Goal: Use online tool/utility: Utilize a website feature to perform a specific function

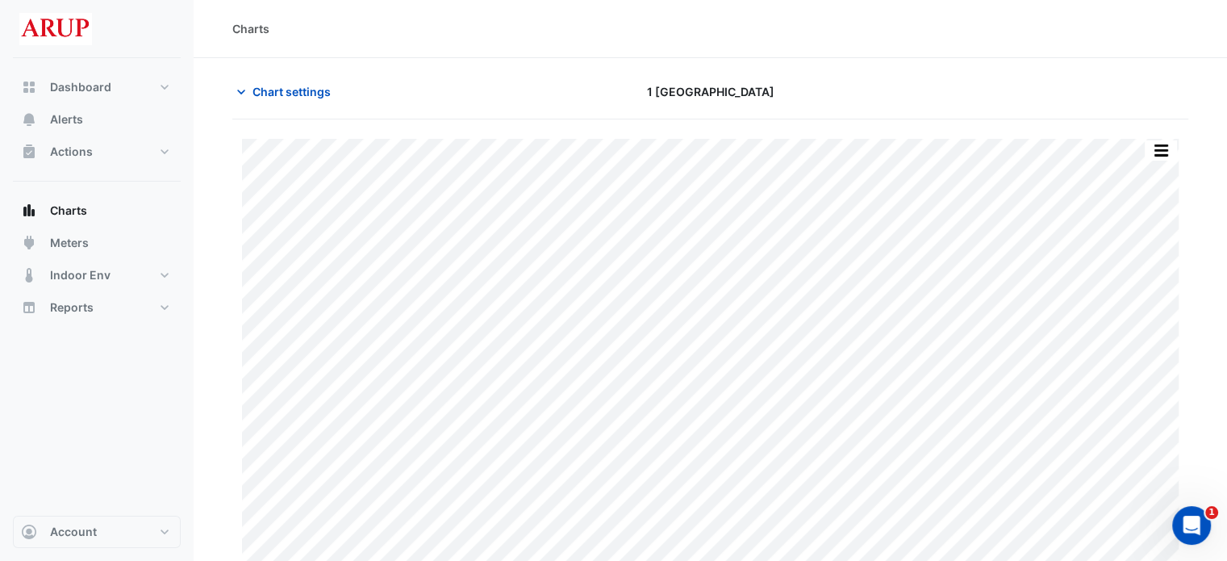
type input "**********"
click at [245, 86] on icon "button" at bounding box center [241, 92] width 16 height 16
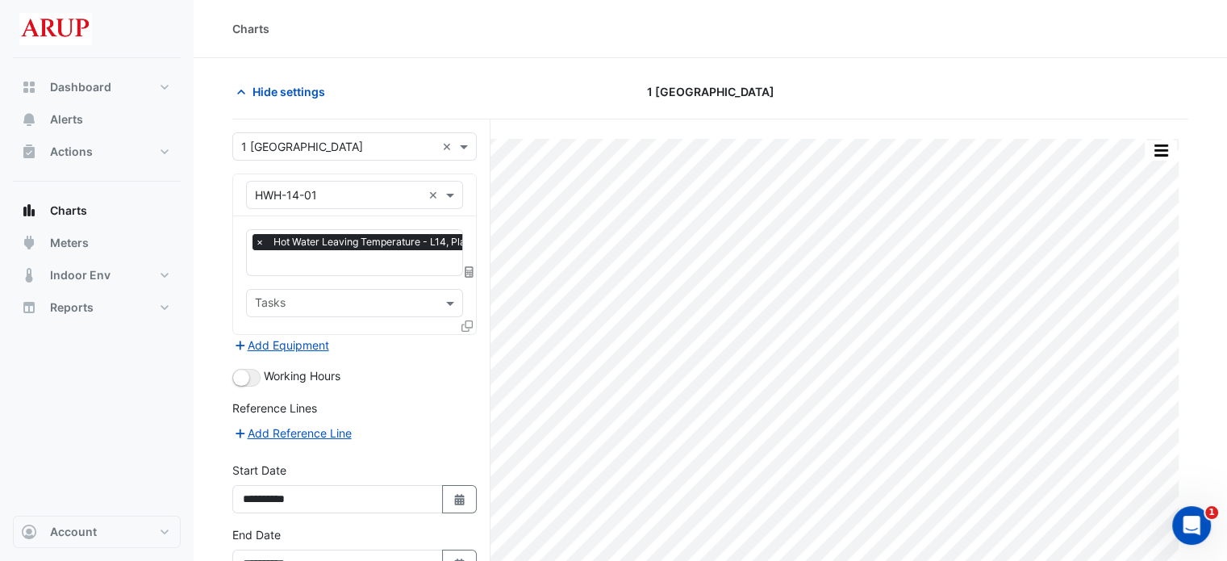
click at [260, 242] on span "×" at bounding box center [259, 242] width 15 height 16
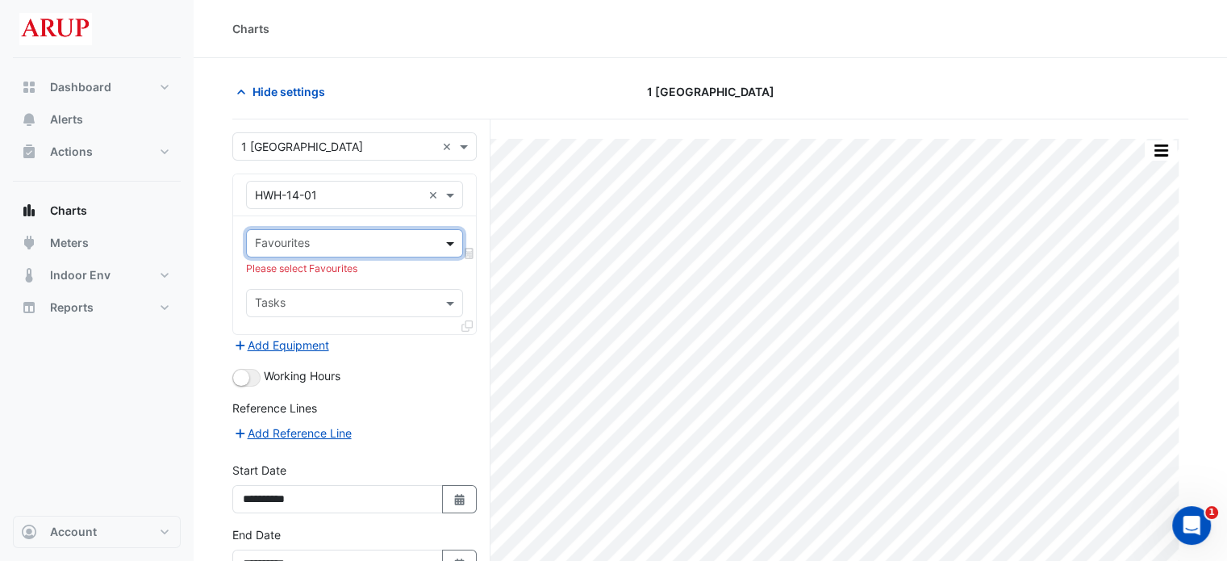
click at [447, 240] on span at bounding box center [452, 243] width 20 height 17
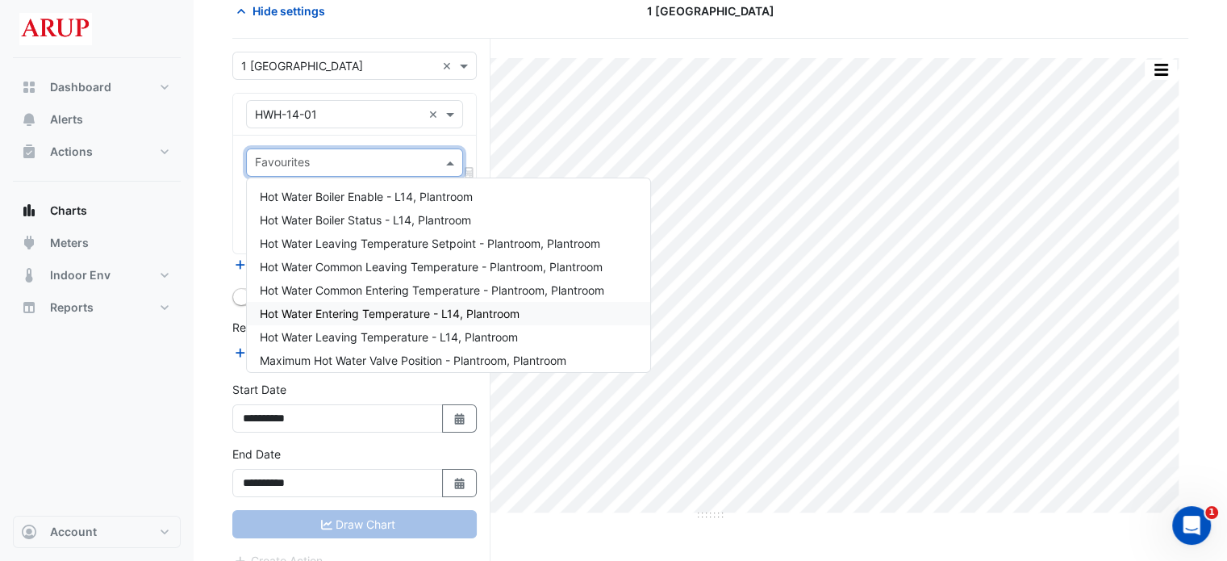
scroll to position [81, 0]
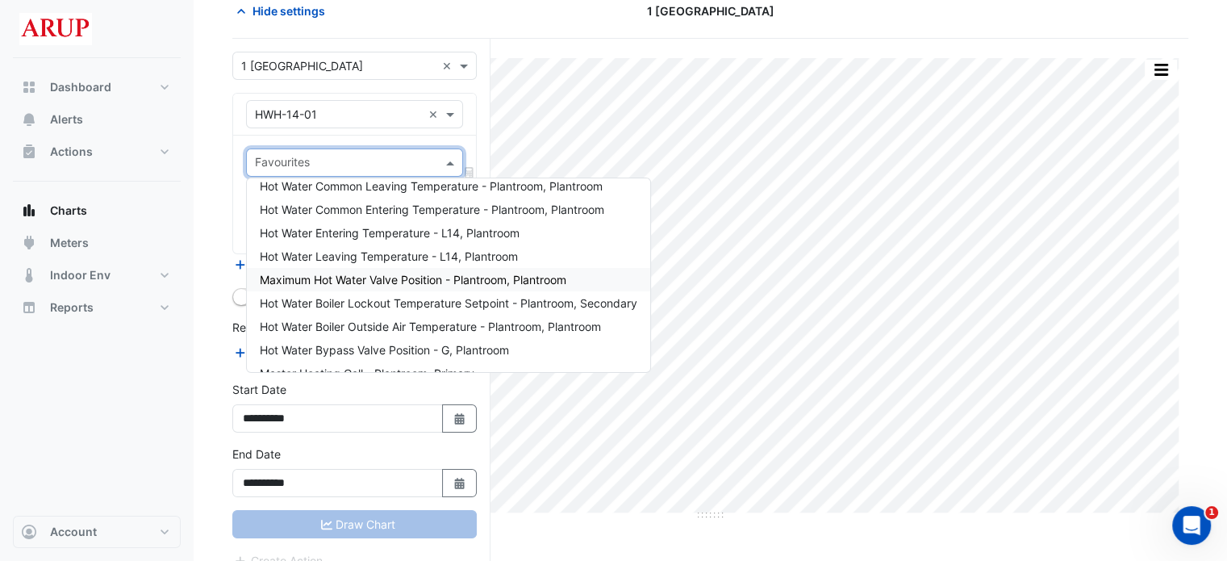
click at [406, 284] on span "Maximum Hot Water Valve Position - Plantroom, Plantroom" at bounding box center [413, 280] width 307 height 14
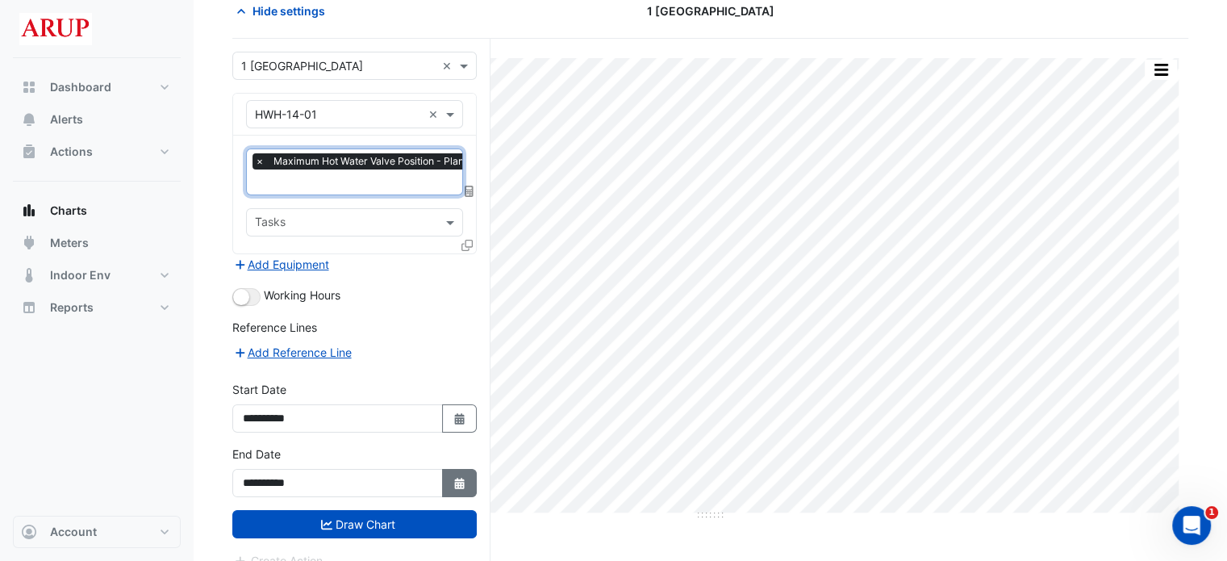
click at [461, 486] on button "Select Date" at bounding box center [459, 483] width 35 height 28
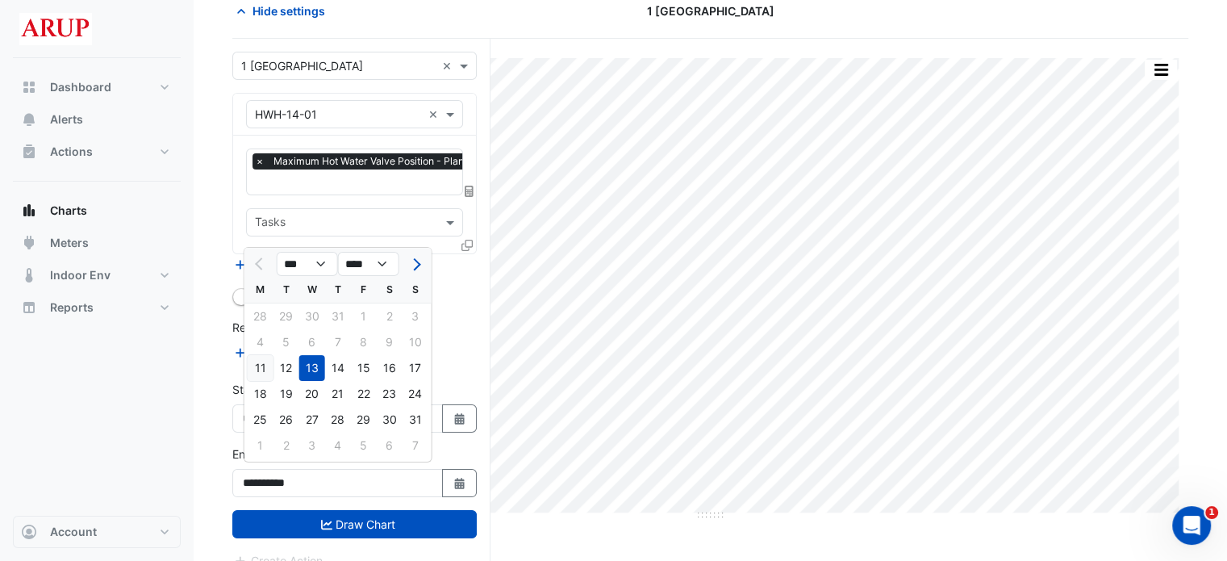
click at [259, 373] on div "11" at bounding box center [261, 368] width 26 height 26
type input "**********"
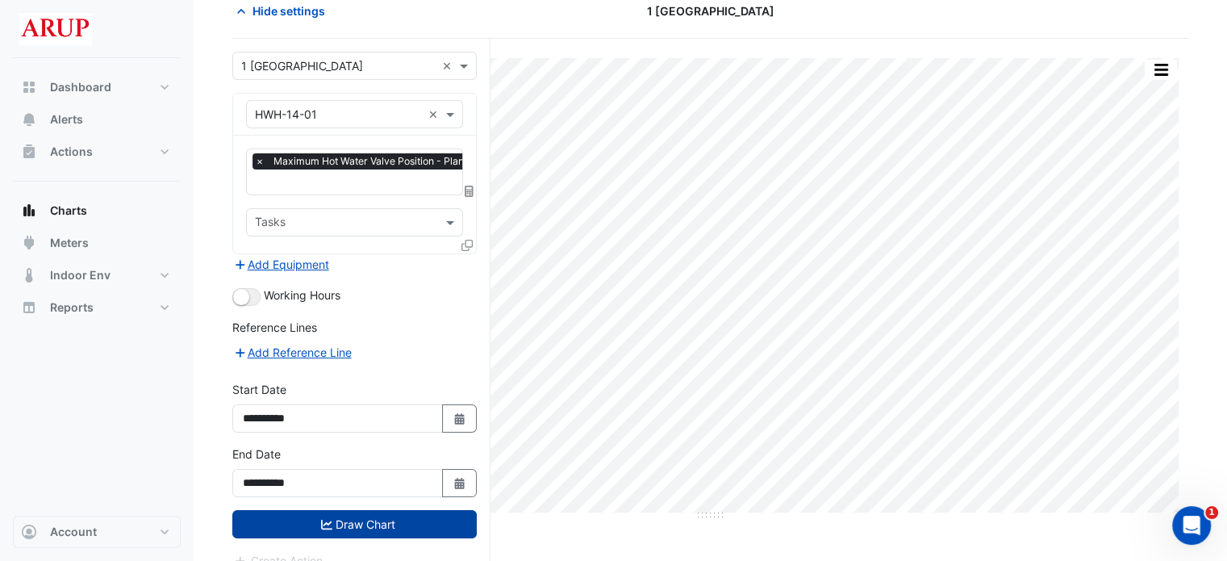
click at [373, 515] on button "Draw Chart" at bounding box center [354, 524] width 244 height 28
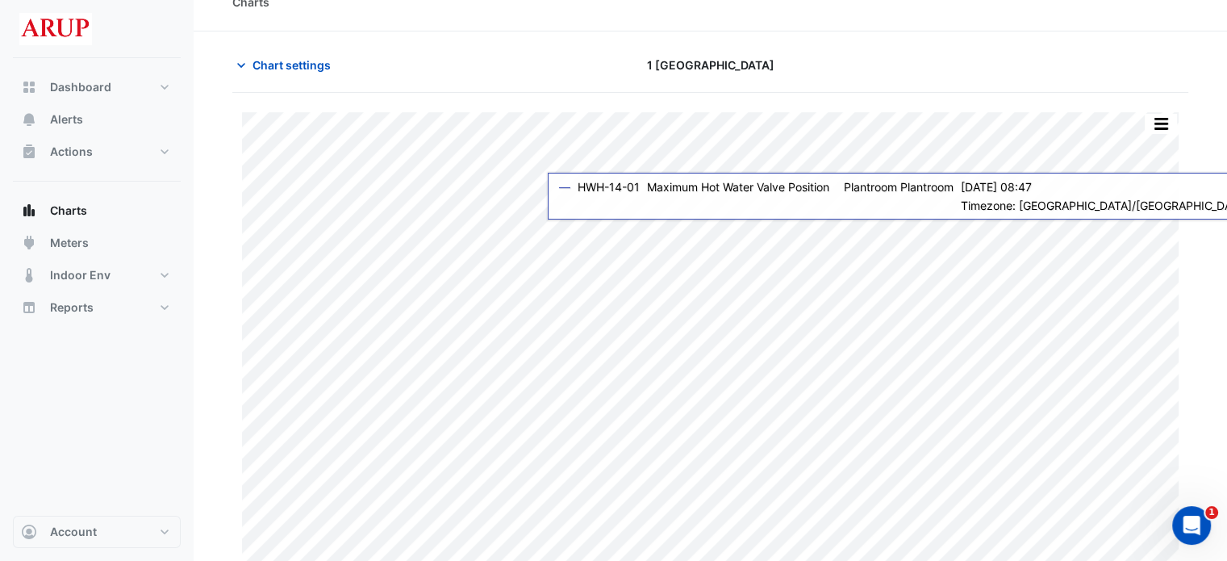
scroll to position [40, 0]
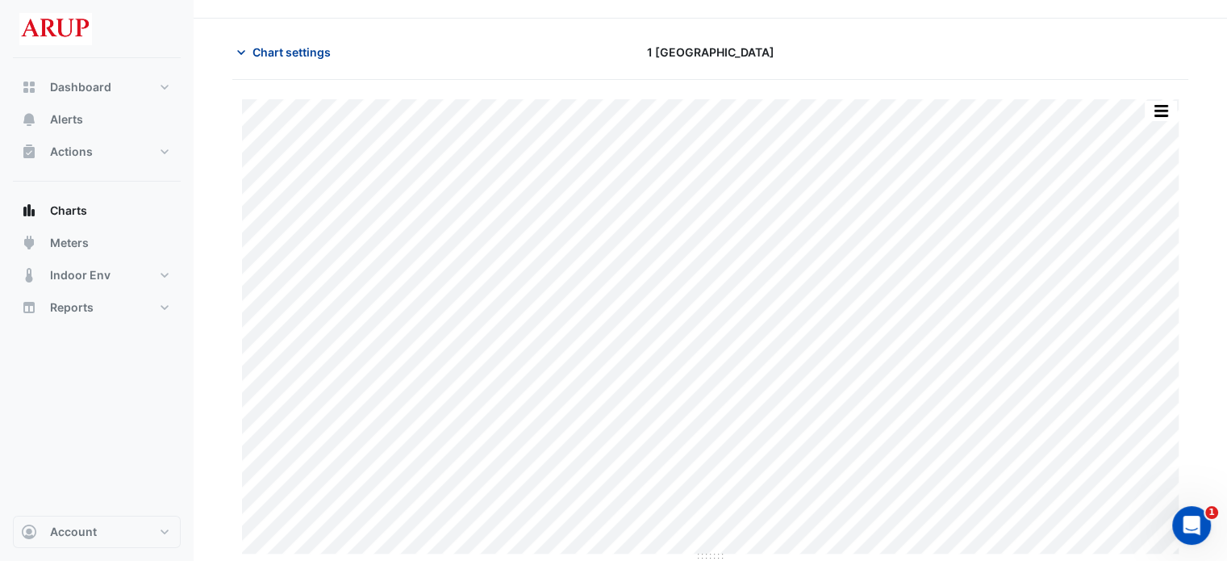
click at [240, 46] on icon "button" at bounding box center [241, 52] width 16 height 16
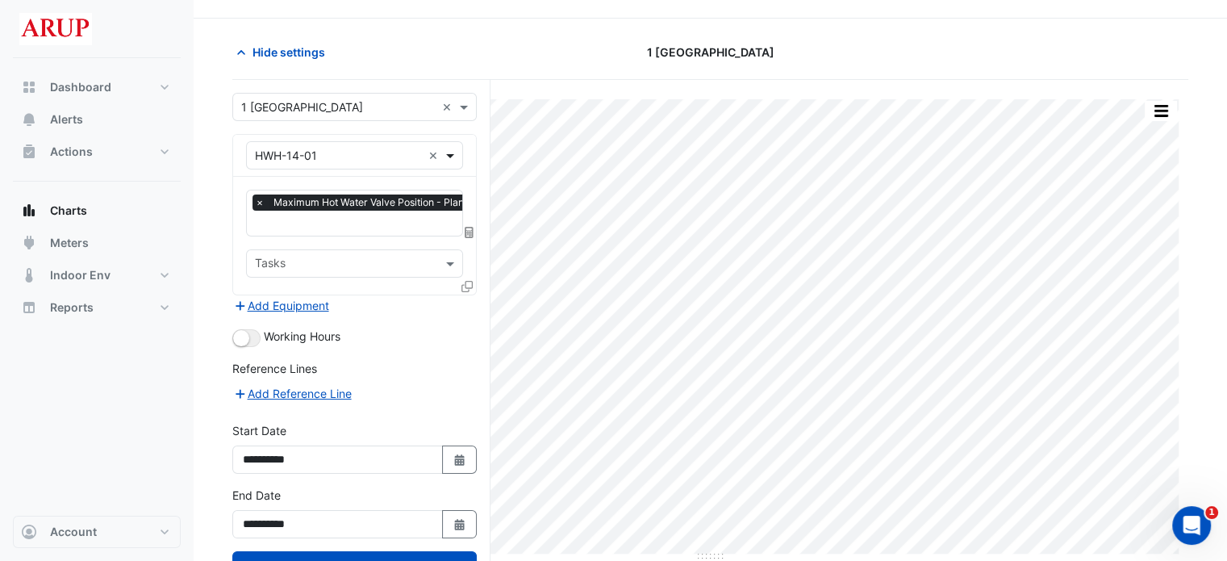
click at [449, 153] on span at bounding box center [452, 155] width 20 height 17
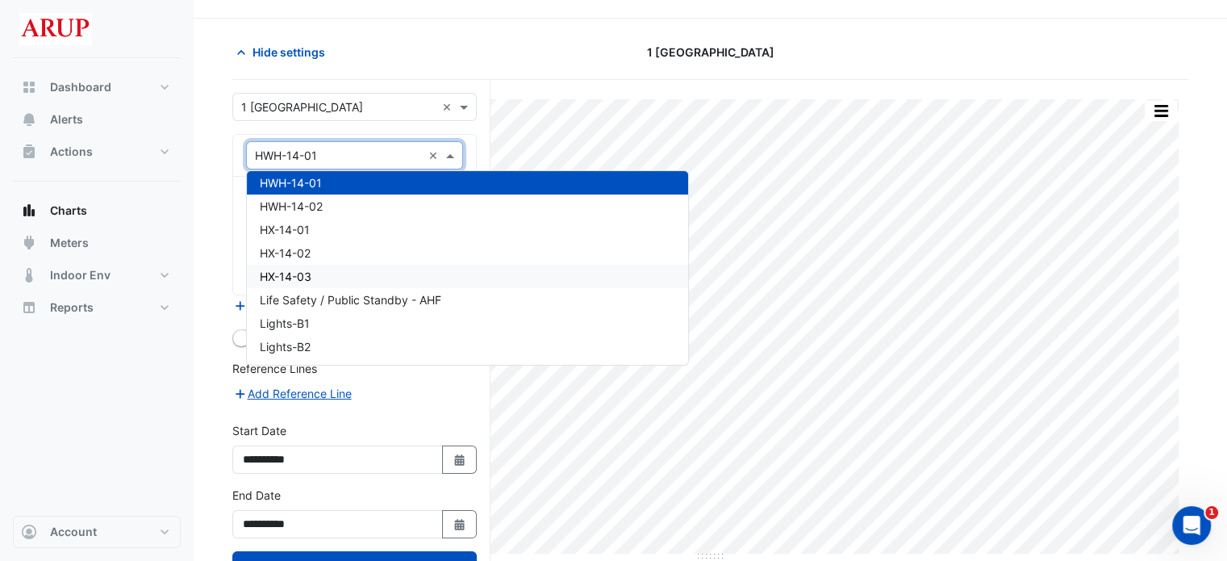
scroll to position [4183, 0]
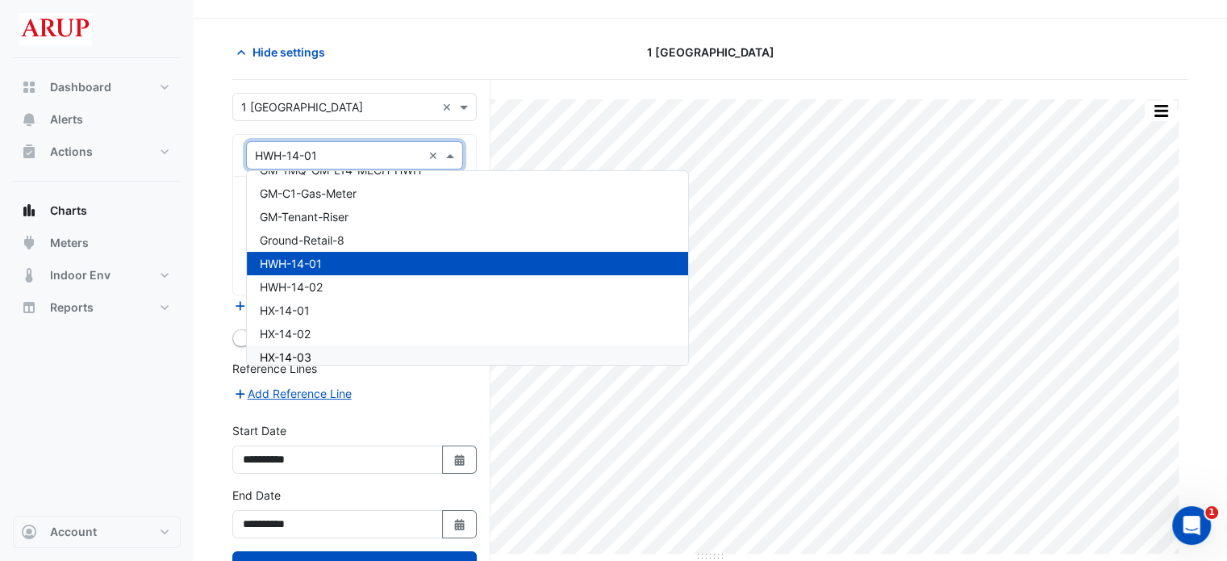
click at [402, 414] on form "**********" at bounding box center [354, 352] width 244 height 518
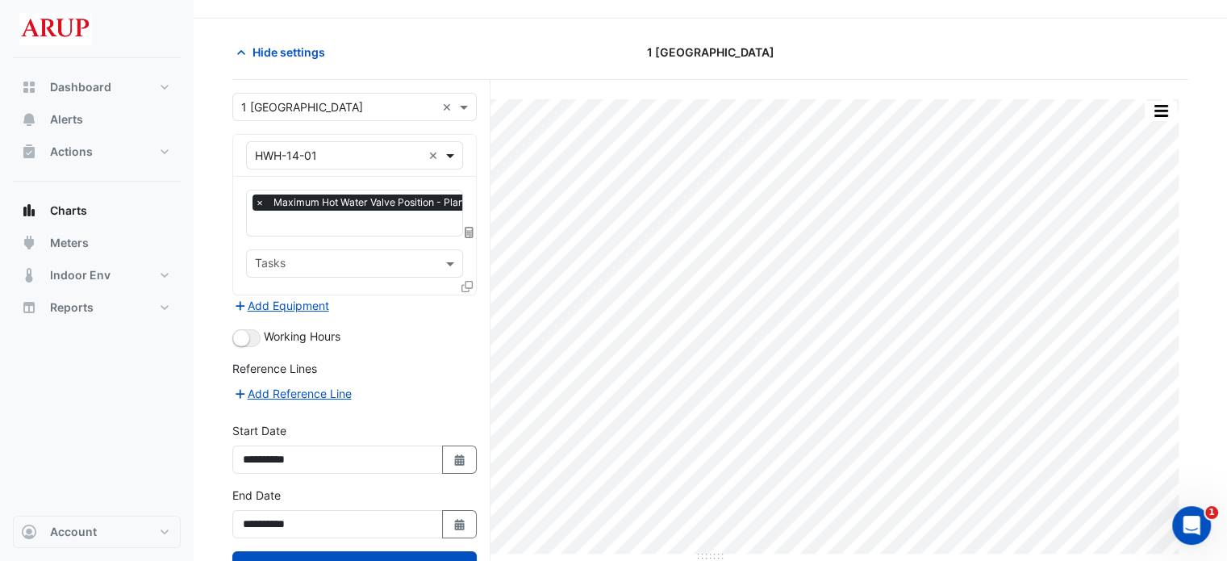
click at [453, 153] on span at bounding box center [452, 155] width 20 height 17
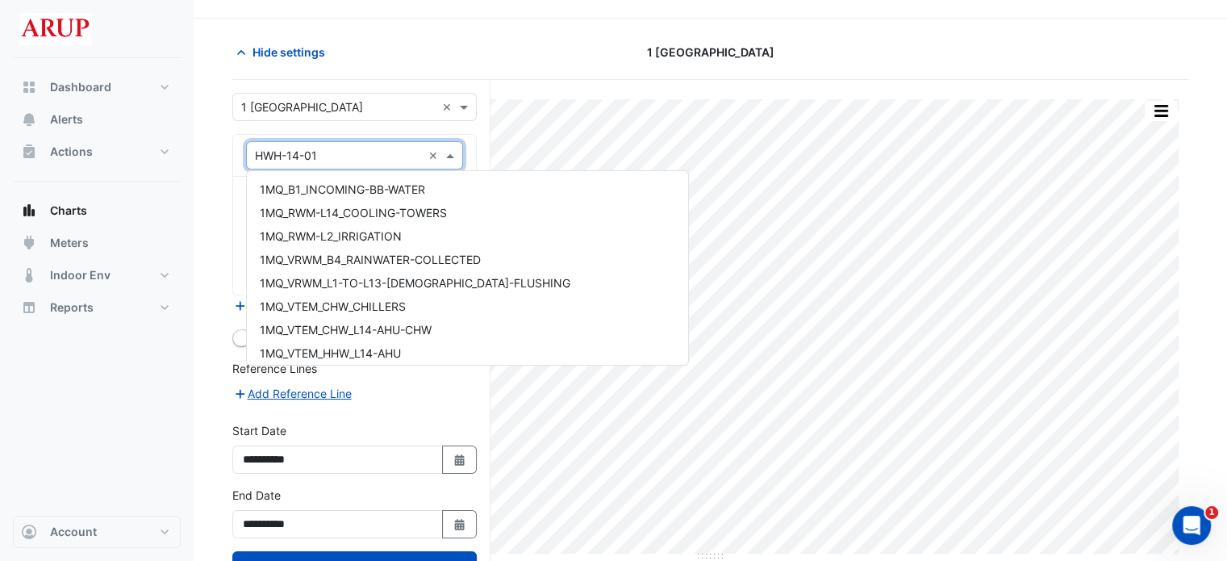
scroll to position [4264, 0]
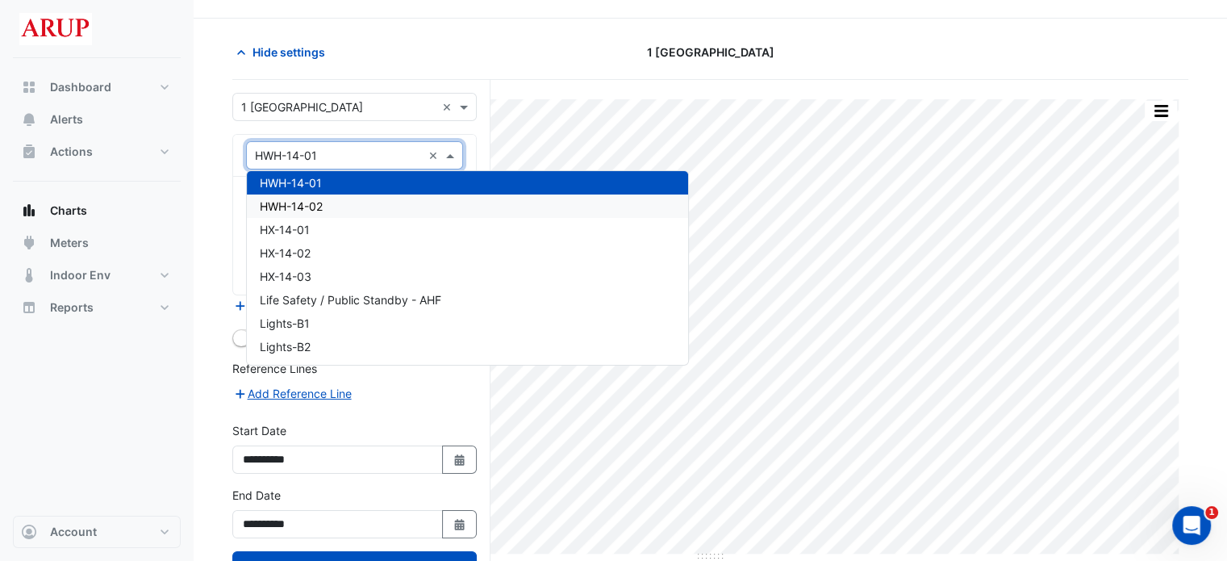
click at [344, 205] on div "HWH-14-02" at bounding box center [467, 205] width 441 height 23
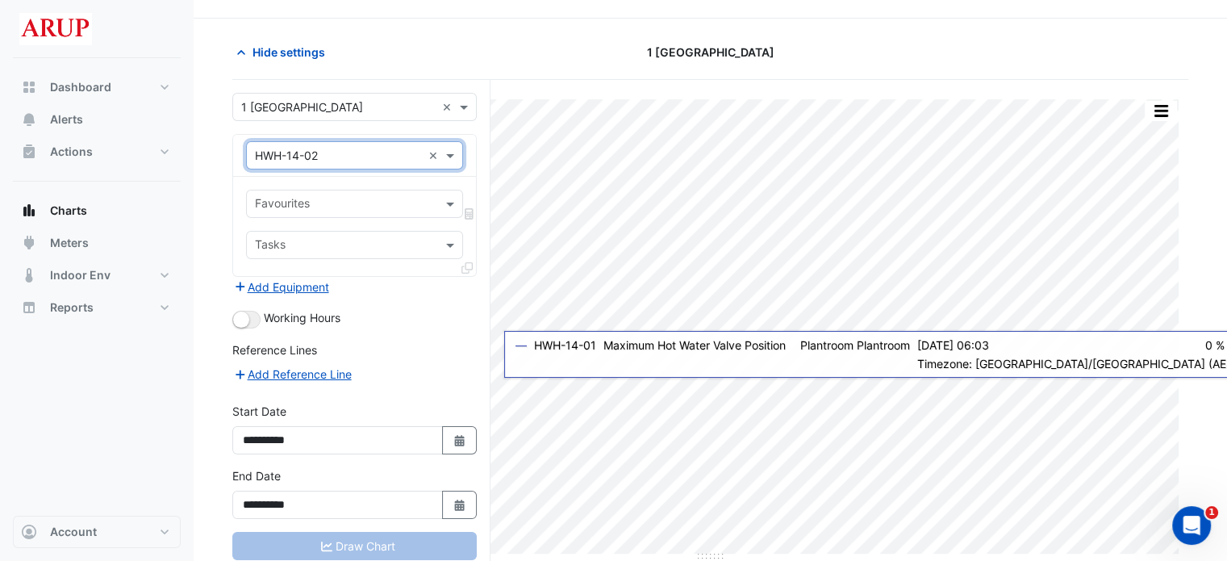
click at [434, 315] on div "Working Hours" at bounding box center [354, 318] width 244 height 19
click at [453, 200] on span at bounding box center [452, 203] width 20 height 17
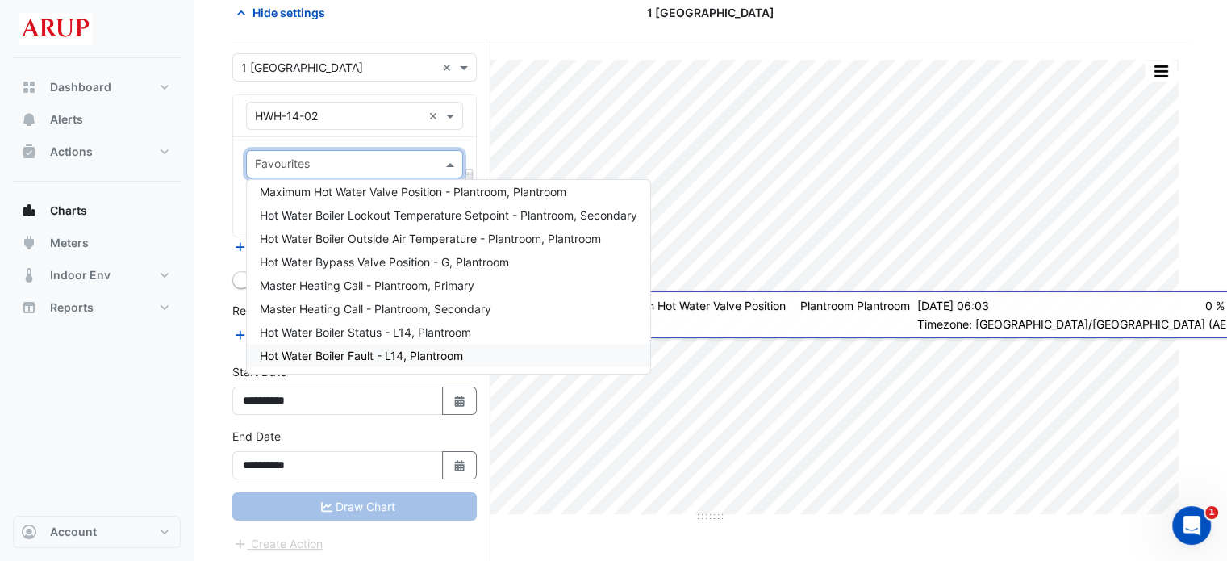
scroll to position [80, 0]
click at [490, 335] on div "Hot Water Boiler Status - L14, Plantroom" at bounding box center [448, 330] width 403 height 23
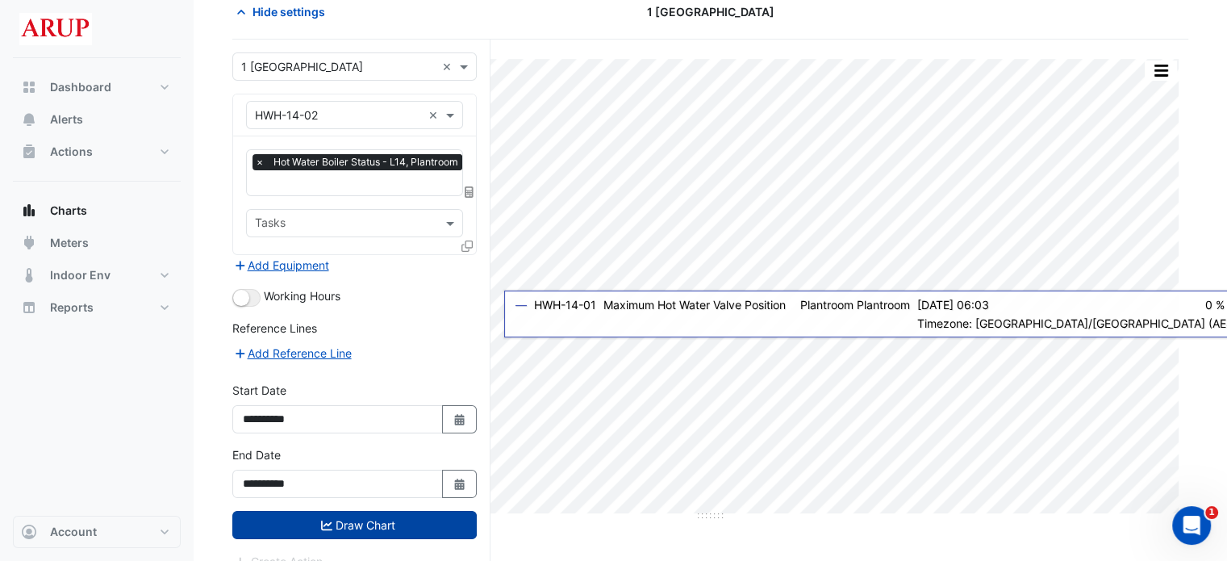
click at [374, 515] on button "Draw Chart" at bounding box center [354, 525] width 244 height 28
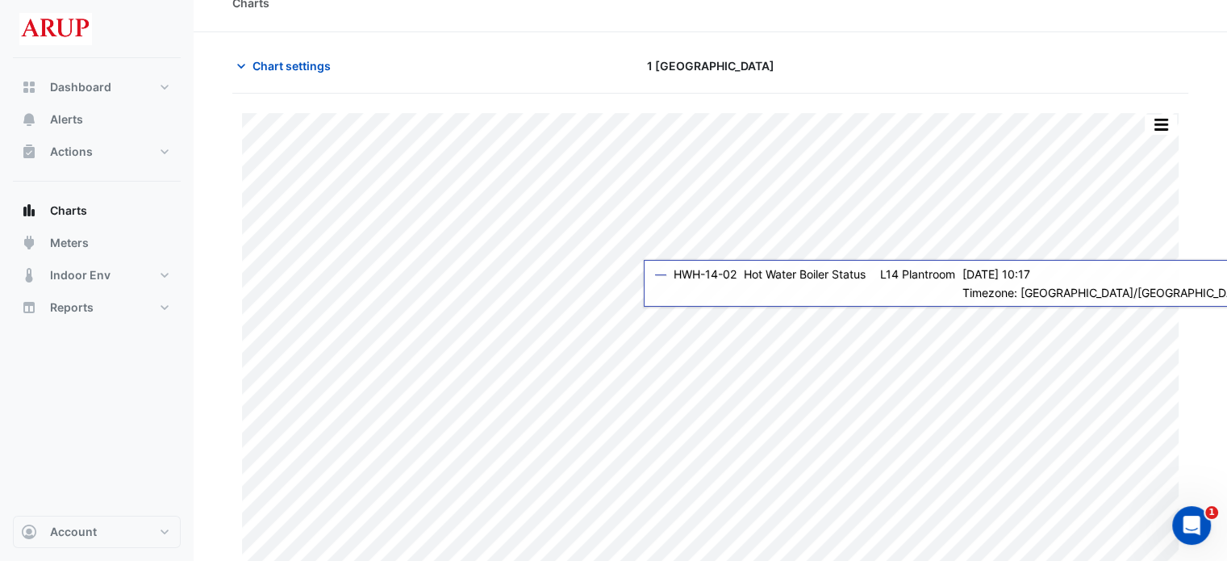
scroll to position [40, 0]
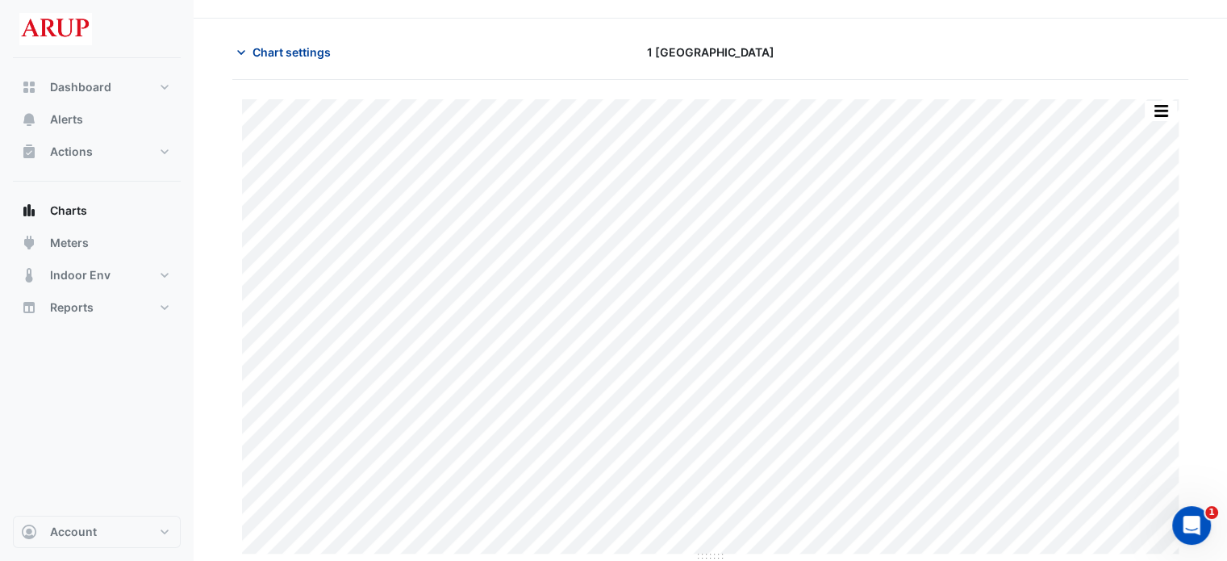
click at [245, 53] on icon "button" at bounding box center [241, 52] width 16 height 16
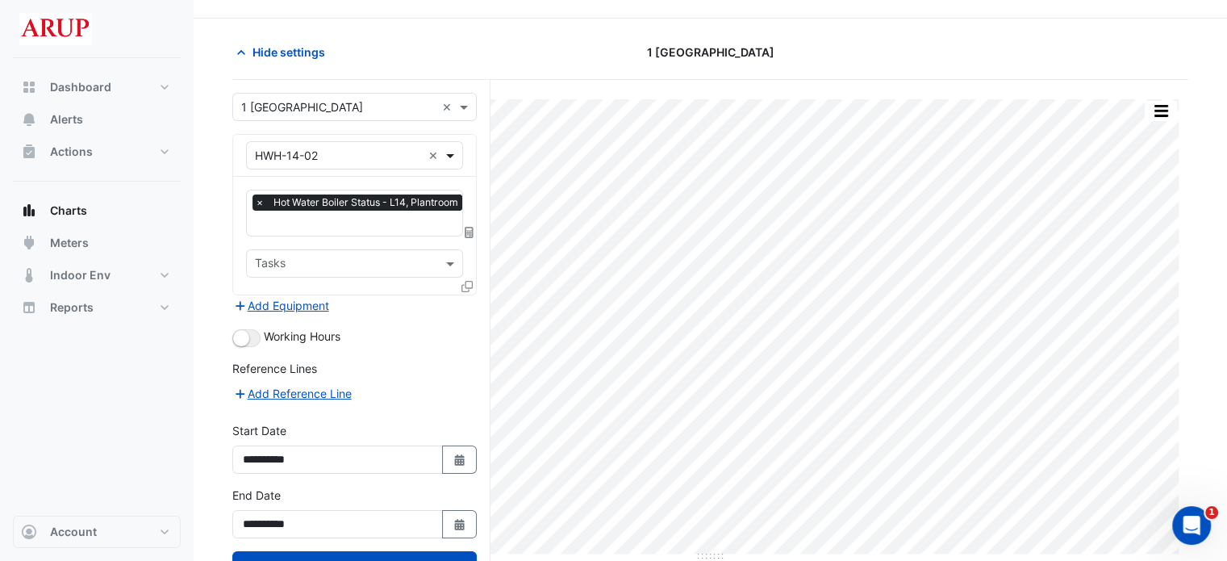
click at [451, 156] on span at bounding box center [452, 155] width 20 height 17
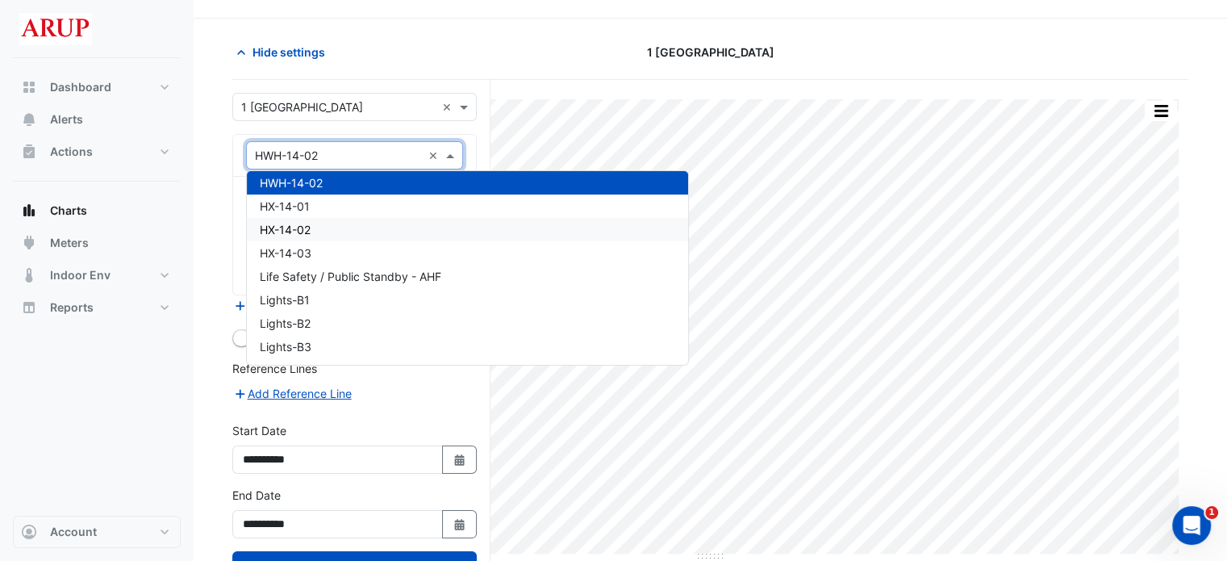
scroll to position [4207, 0]
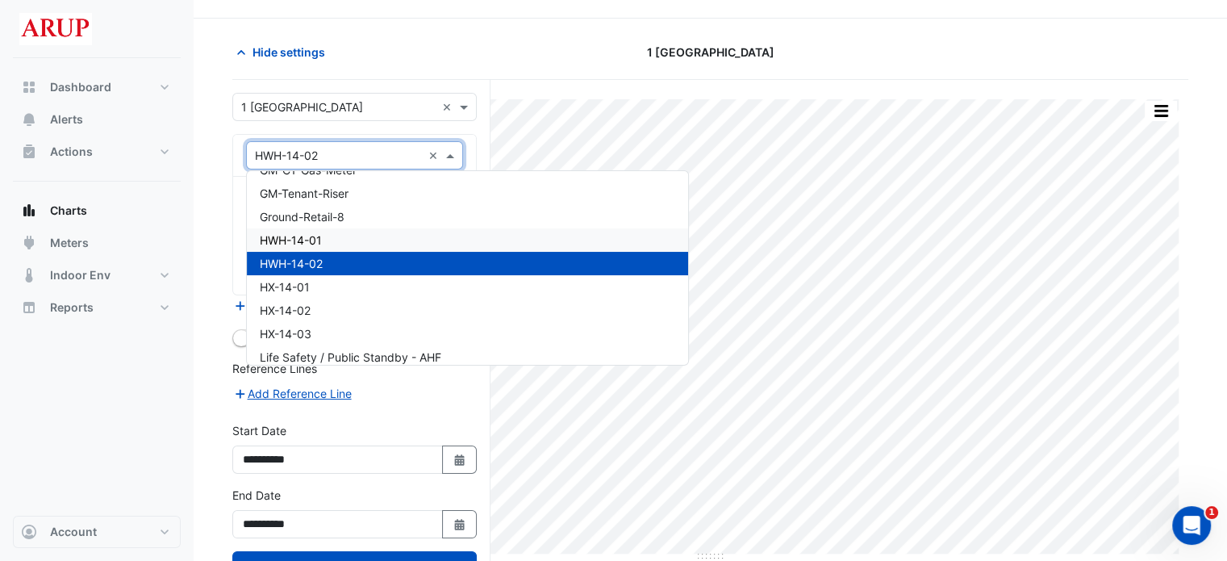
click at [339, 238] on div "HWH-14-01" at bounding box center [467, 239] width 441 height 23
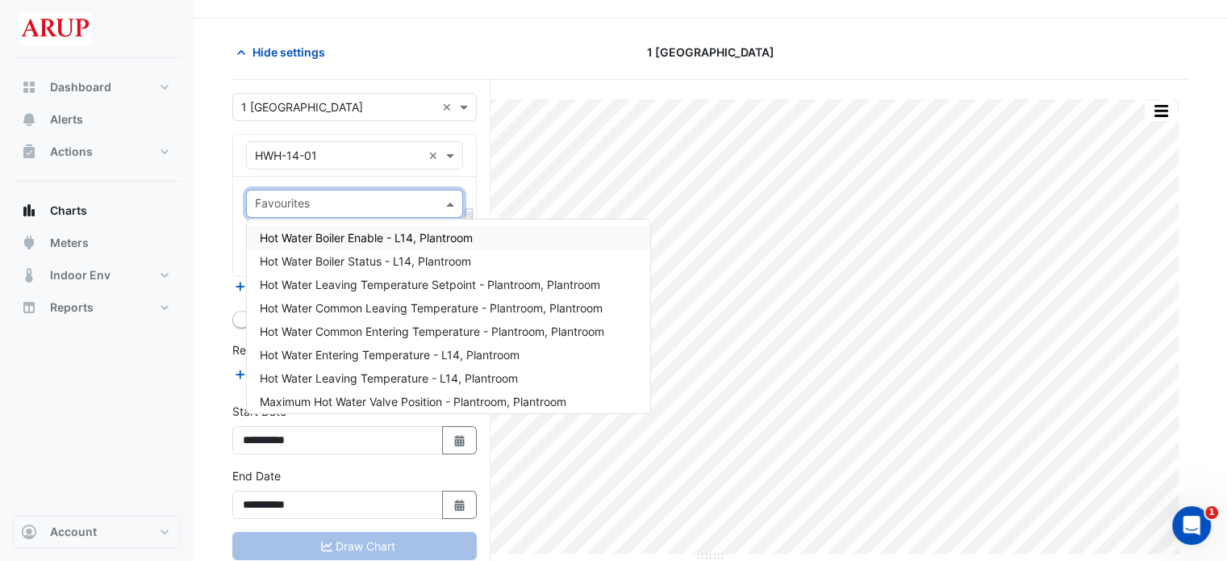
click at [447, 202] on span at bounding box center [452, 203] width 20 height 17
click at [469, 258] on span "Hot Water Boiler Status - L14, Plantroom" at bounding box center [365, 261] width 211 height 14
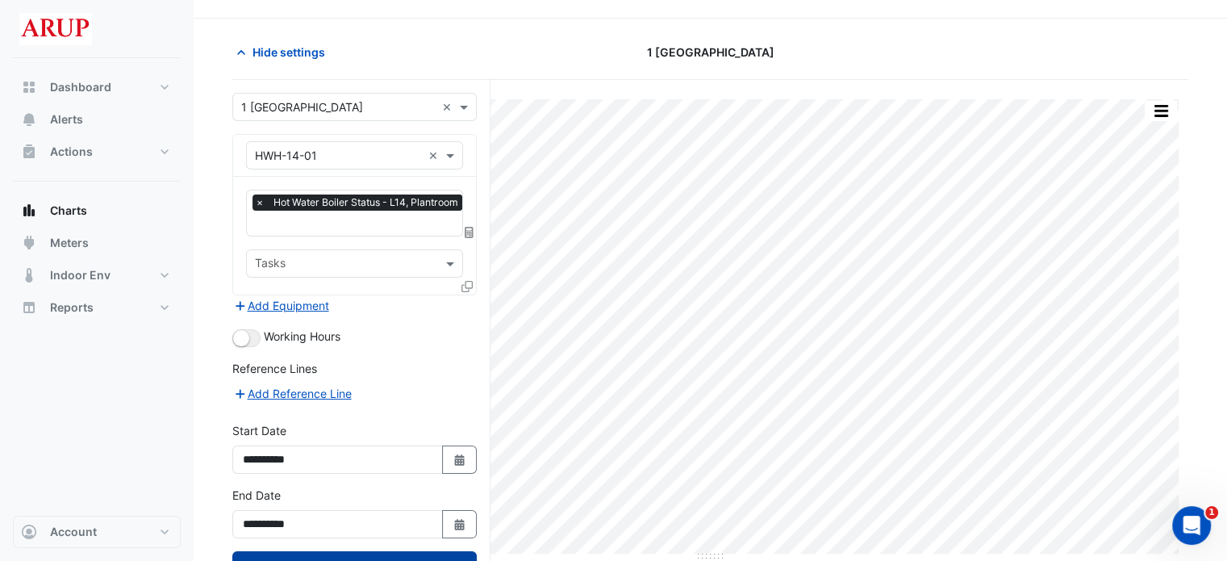
click at [371, 554] on button "Draw Chart" at bounding box center [354, 565] width 244 height 28
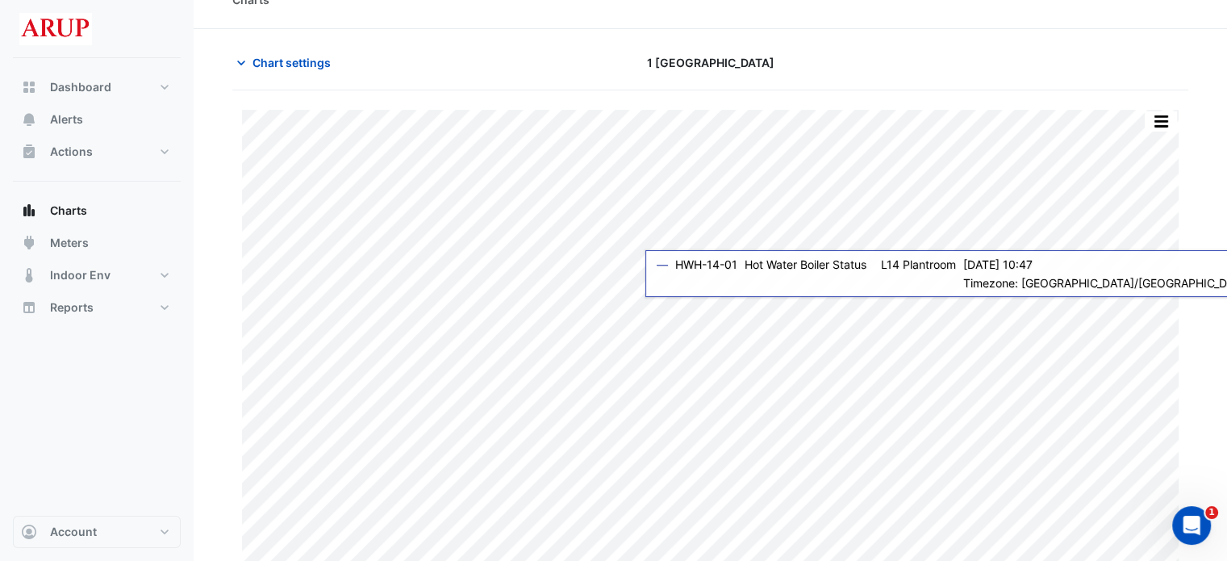
scroll to position [40, 0]
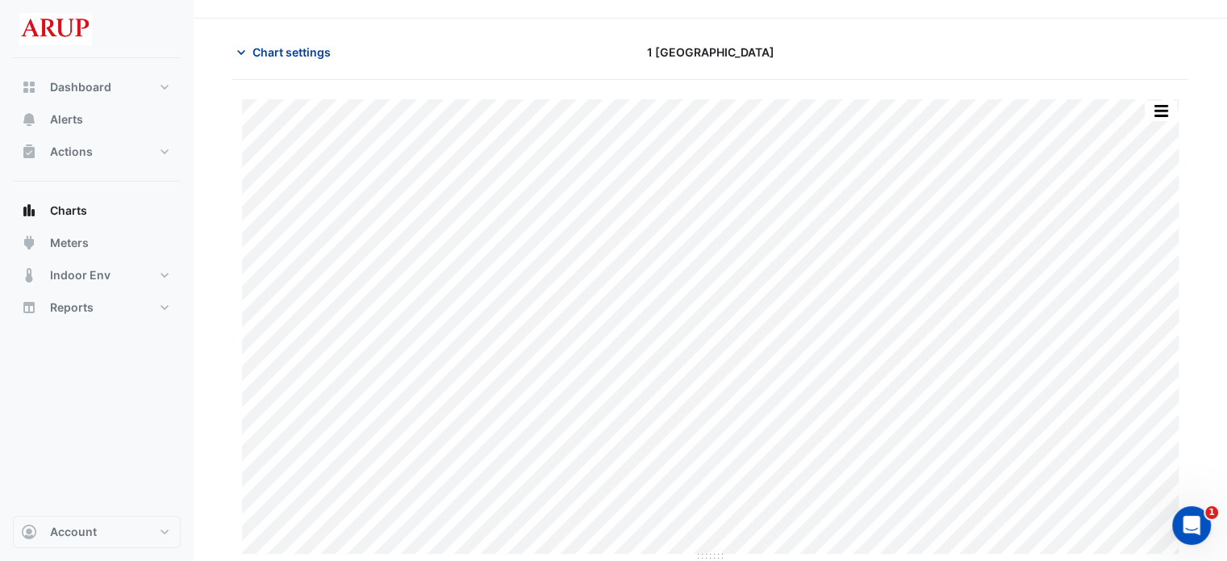
click at [243, 52] on icon "button" at bounding box center [241, 52] width 8 height 5
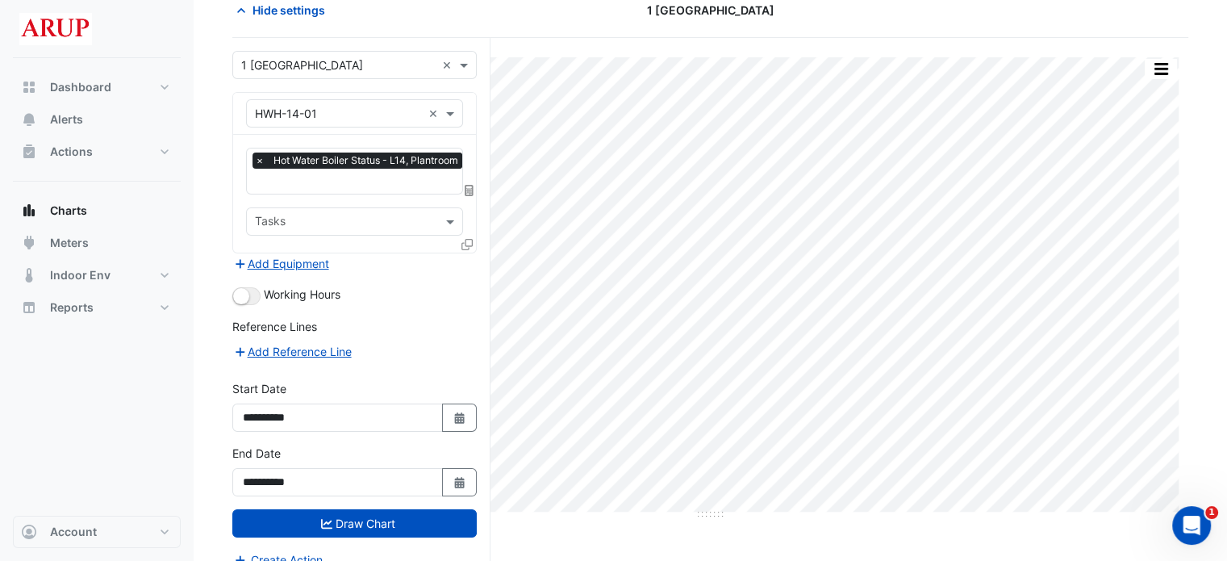
scroll to position [97, 0]
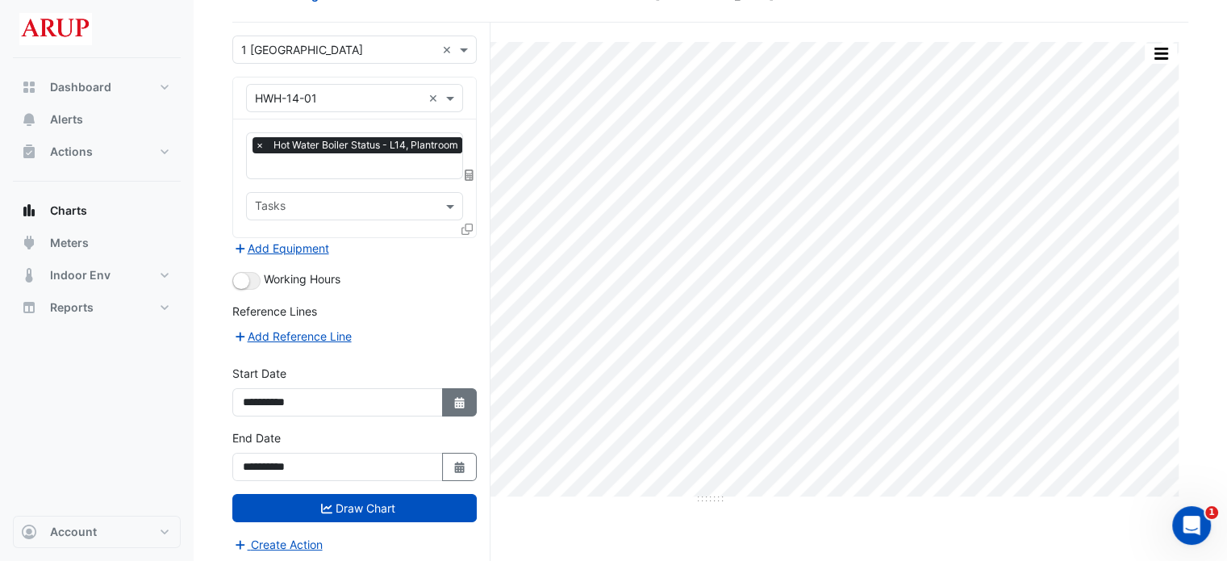
click at [458, 398] on icon "button" at bounding box center [459, 402] width 10 height 11
select select "*"
select select "****"
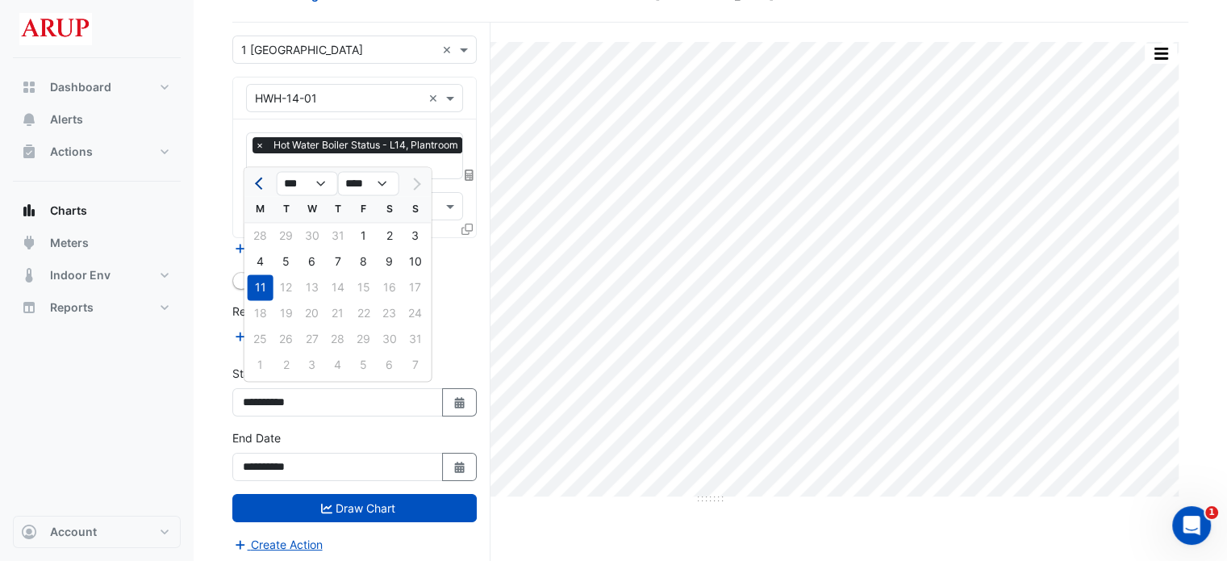
click at [260, 183] on span "Previous month" at bounding box center [261, 183] width 12 height 12
select select "*"
click at [261, 310] on div "21" at bounding box center [261, 313] width 26 height 26
type input "**********"
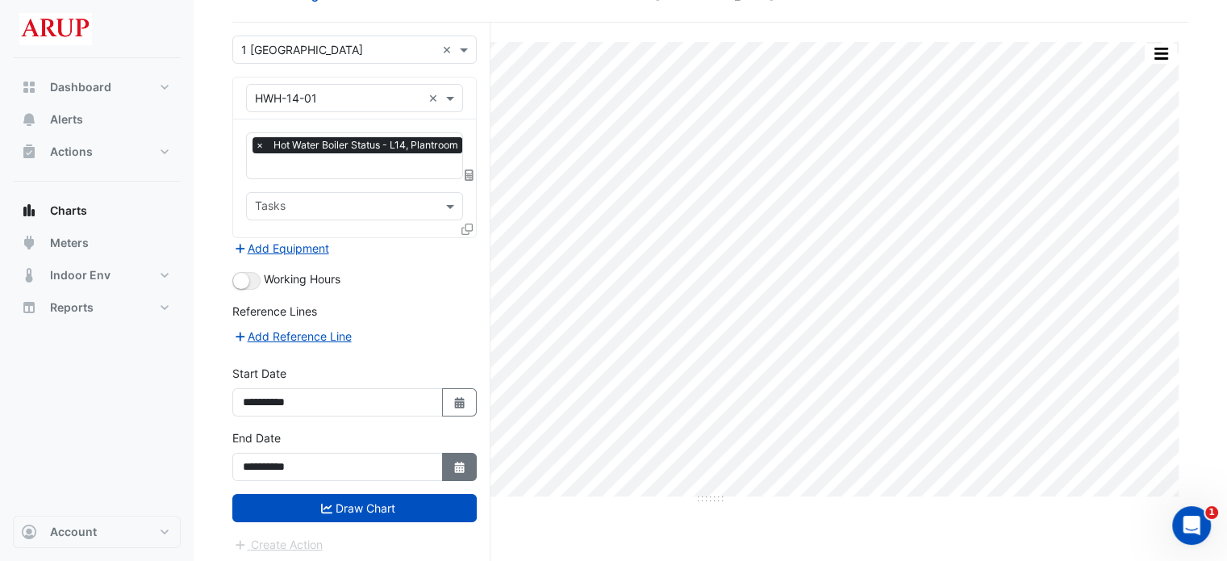
click at [462, 465] on icon "button" at bounding box center [459, 466] width 10 height 11
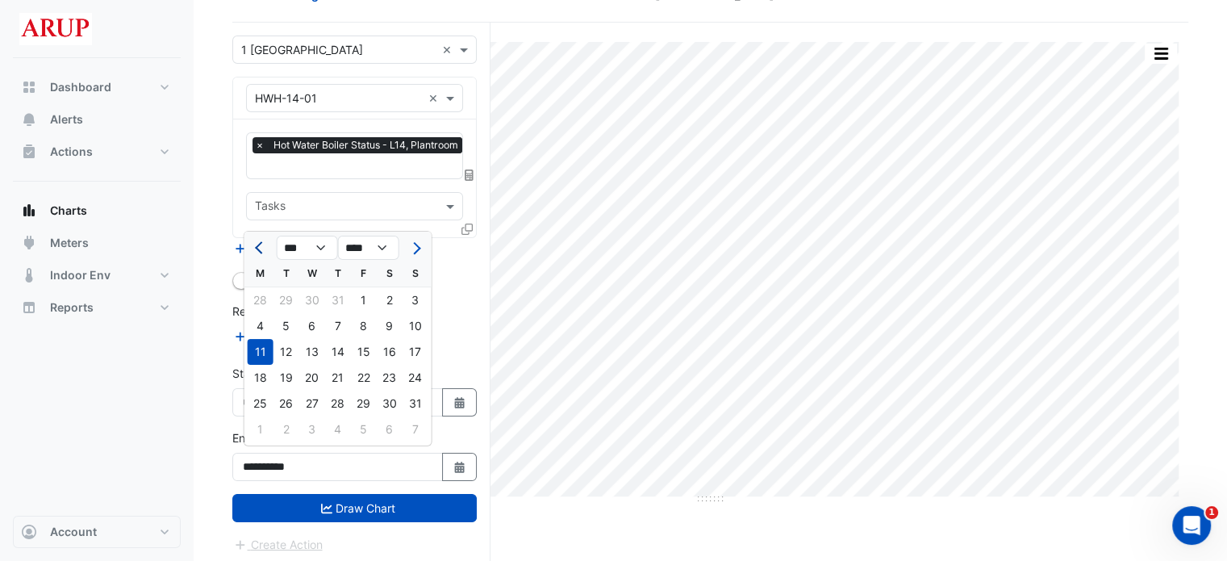
click at [260, 248] on span "Previous month" at bounding box center [261, 248] width 12 height 12
select select "*"
click at [261, 384] on div "21" at bounding box center [261, 378] width 26 height 26
type input "**********"
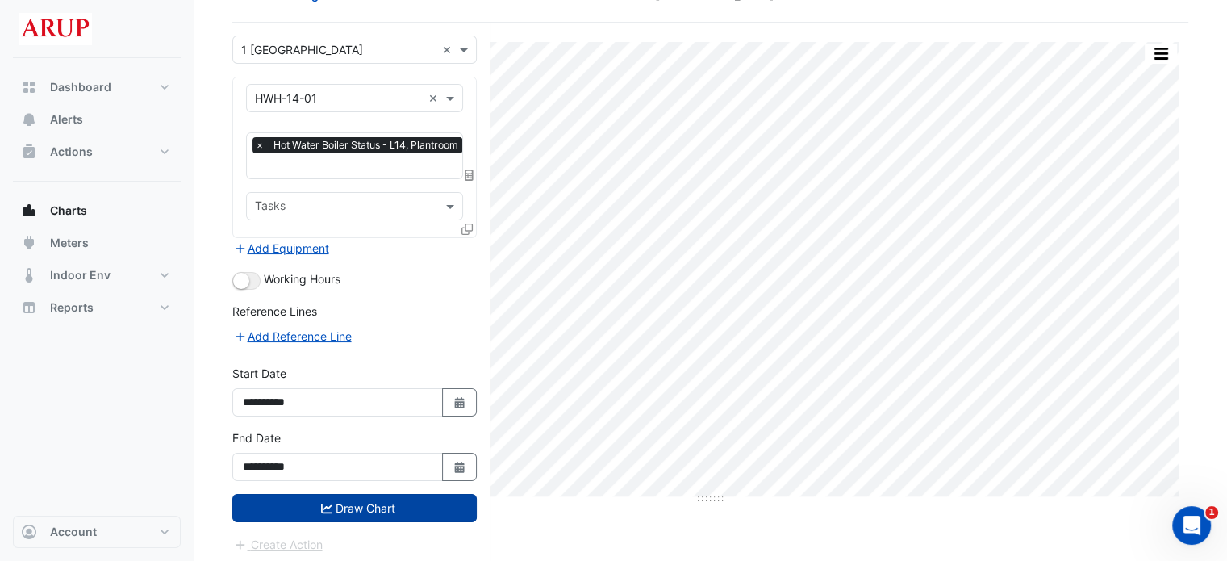
click at [363, 497] on button "Draw Chart" at bounding box center [354, 508] width 244 height 28
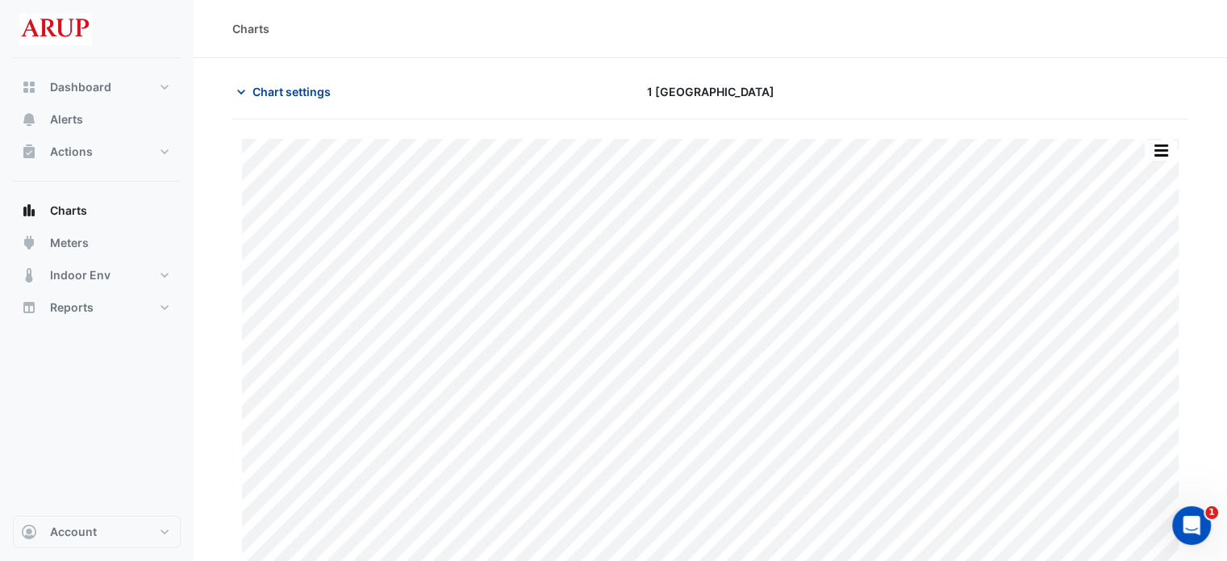
click at [246, 93] on icon "button" at bounding box center [241, 92] width 16 height 16
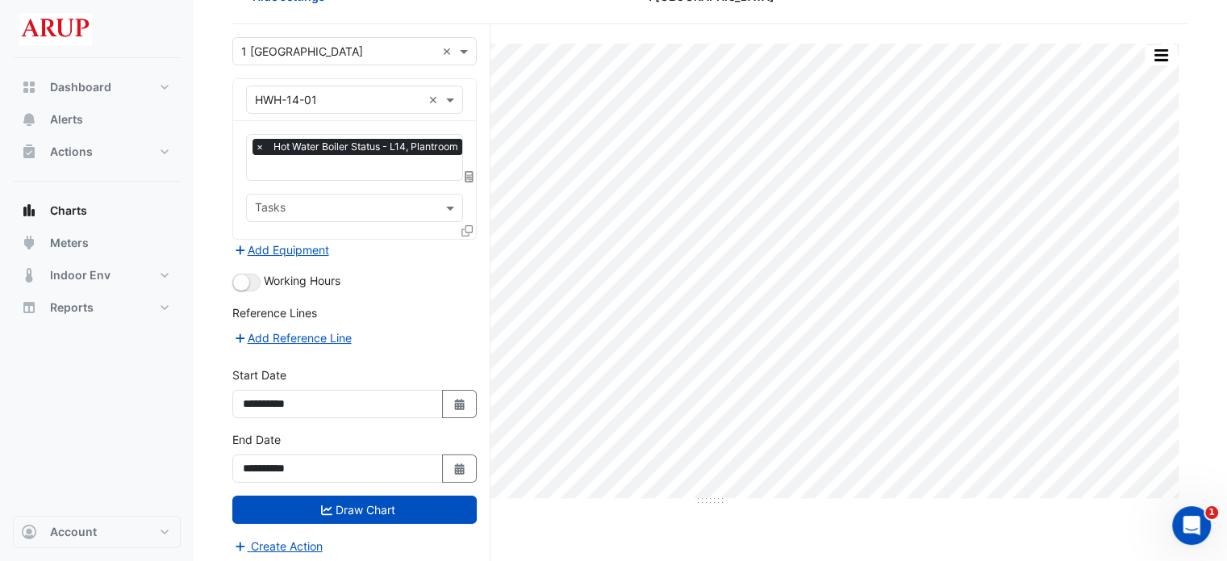
scroll to position [97, 0]
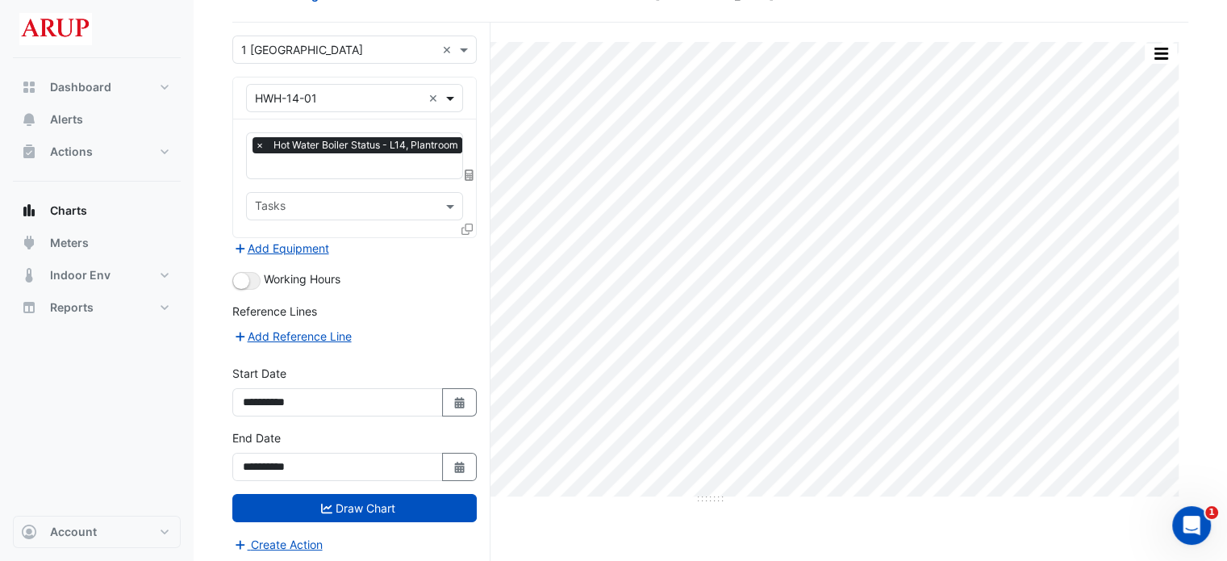
click at [451, 104] on span at bounding box center [452, 98] width 20 height 17
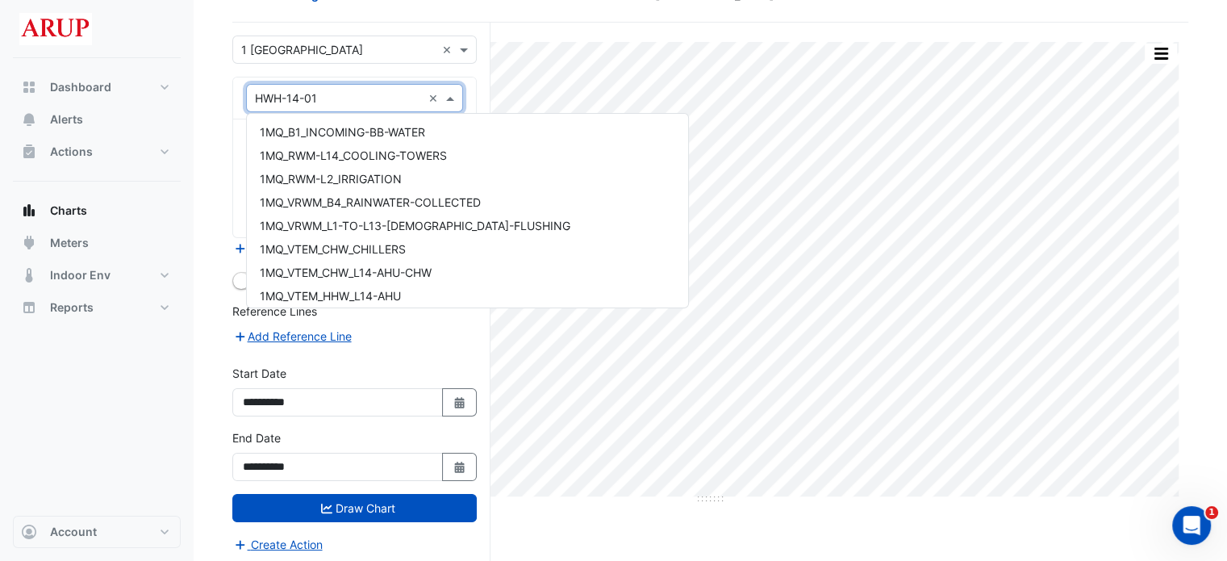
scroll to position [4264, 0]
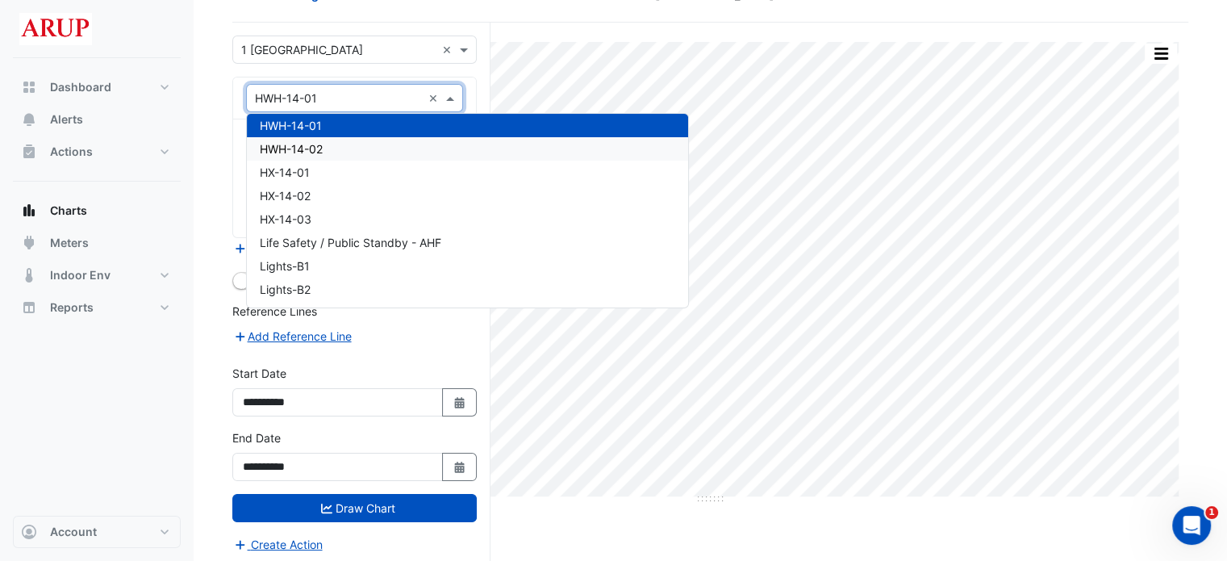
click at [345, 149] on div "HWH-14-02" at bounding box center [467, 148] width 441 height 23
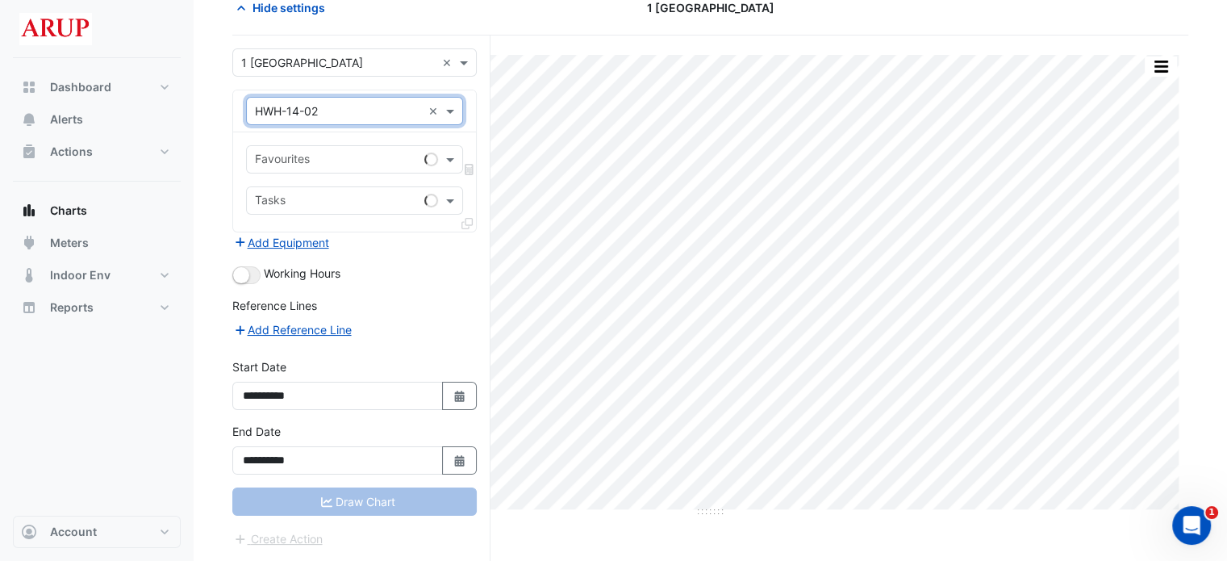
scroll to position [80, 0]
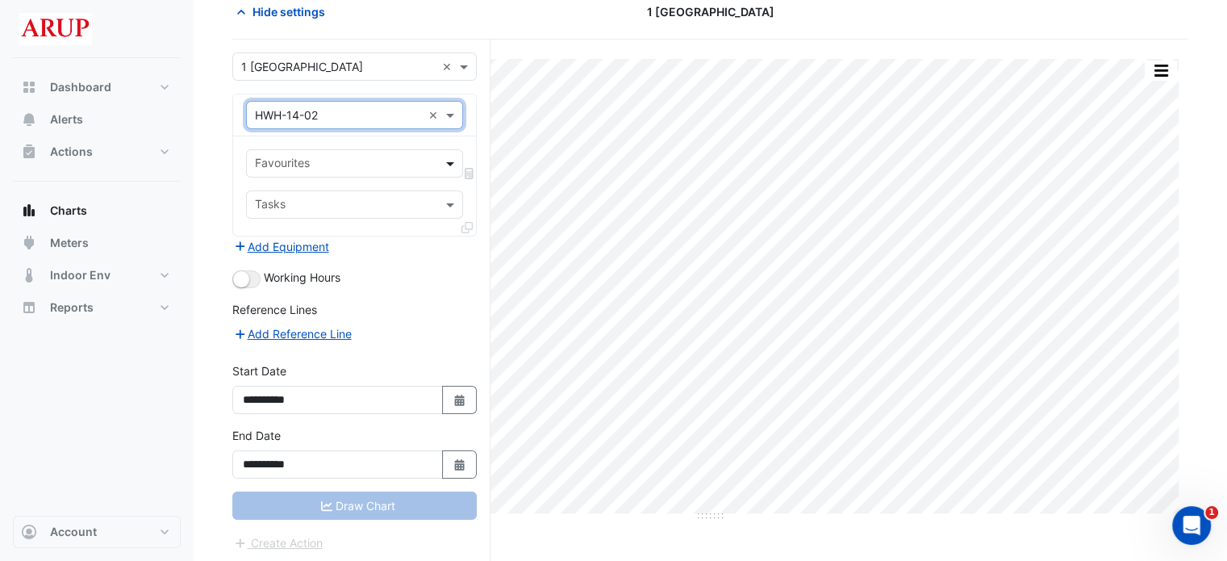
click at [456, 161] on span at bounding box center [452, 163] width 20 height 17
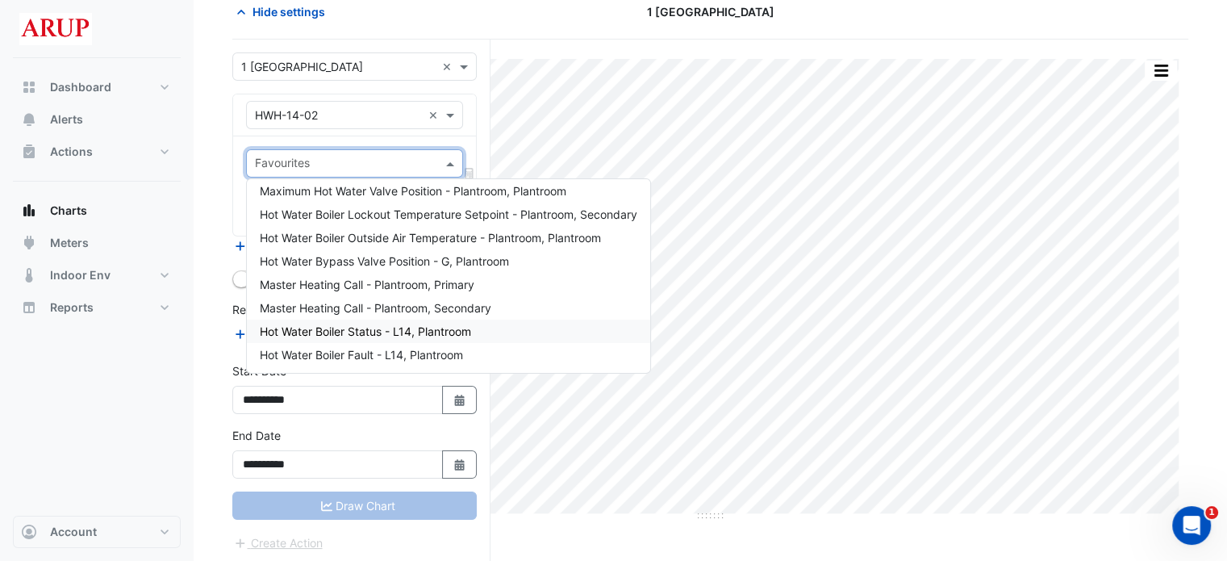
click at [395, 332] on span "Hot Water Boiler Status - L14, Plantroom" at bounding box center [365, 331] width 211 height 14
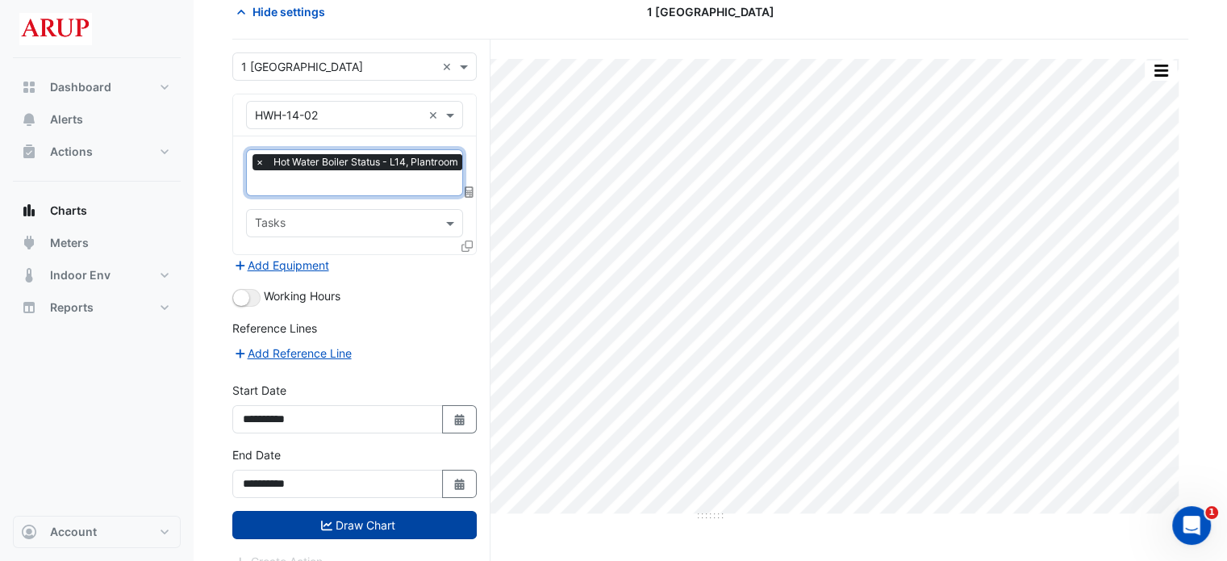
click at [359, 517] on button "Draw Chart" at bounding box center [354, 525] width 244 height 28
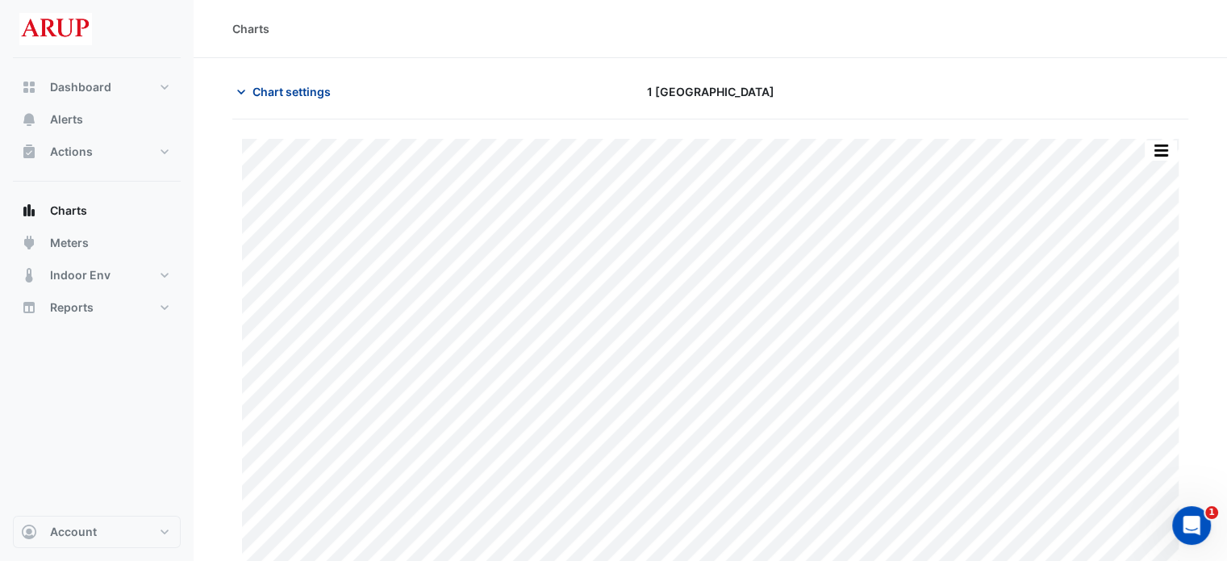
click at [246, 86] on icon "button" at bounding box center [241, 92] width 16 height 16
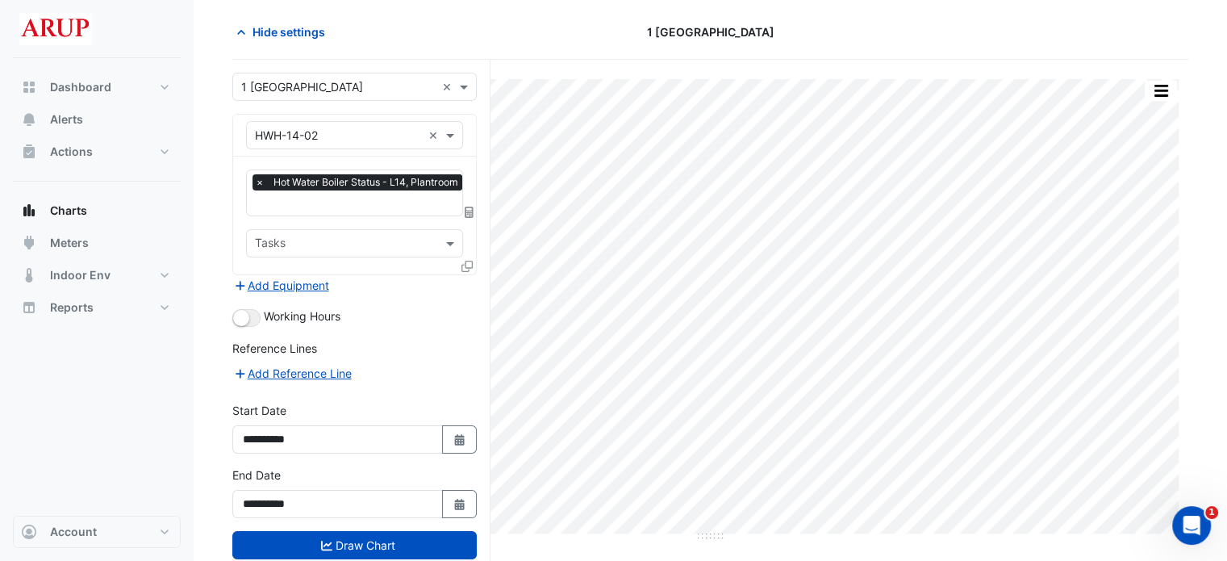
scroll to position [81, 0]
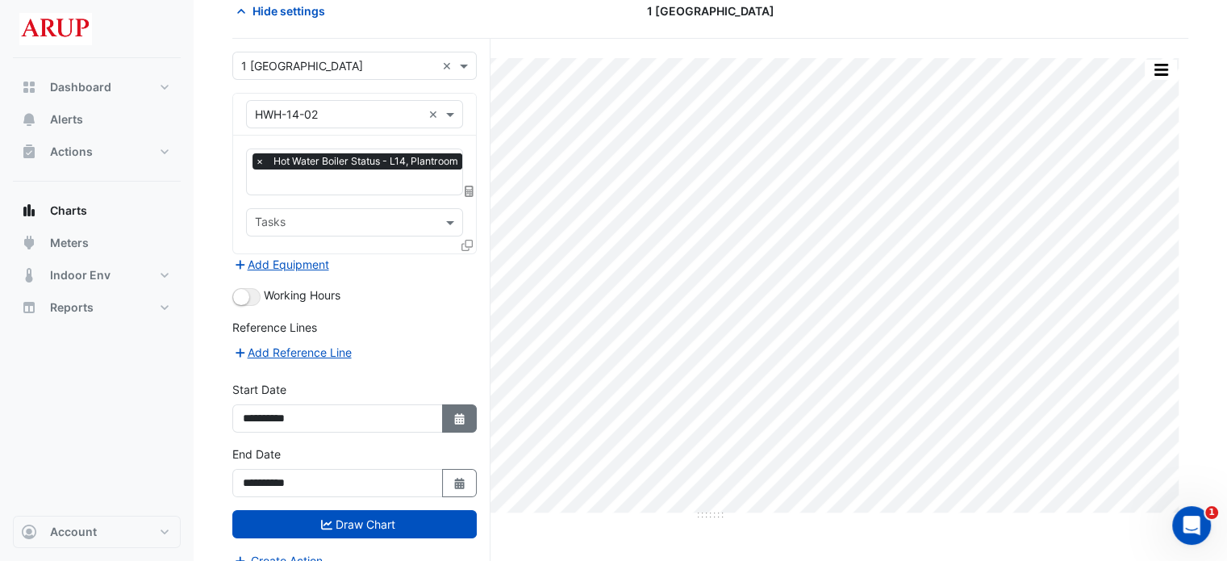
click at [460, 423] on button "Select Date" at bounding box center [459, 418] width 35 height 28
select select "*"
select select "****"
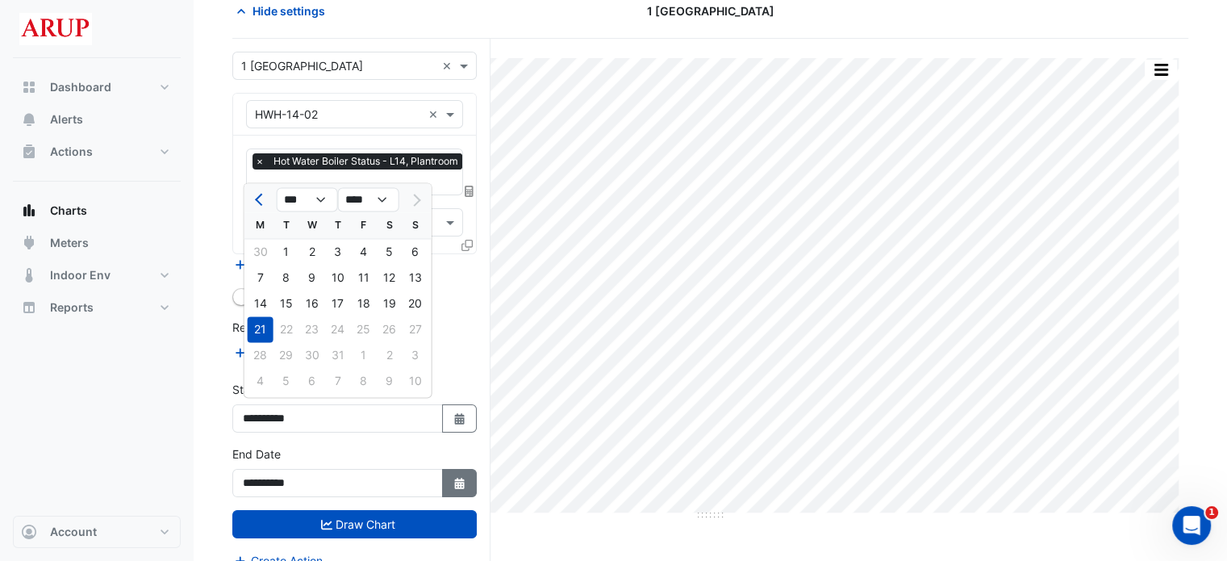
click at [460, 478] on icon "button" at bounding box center [459, 483] width 10 height 11
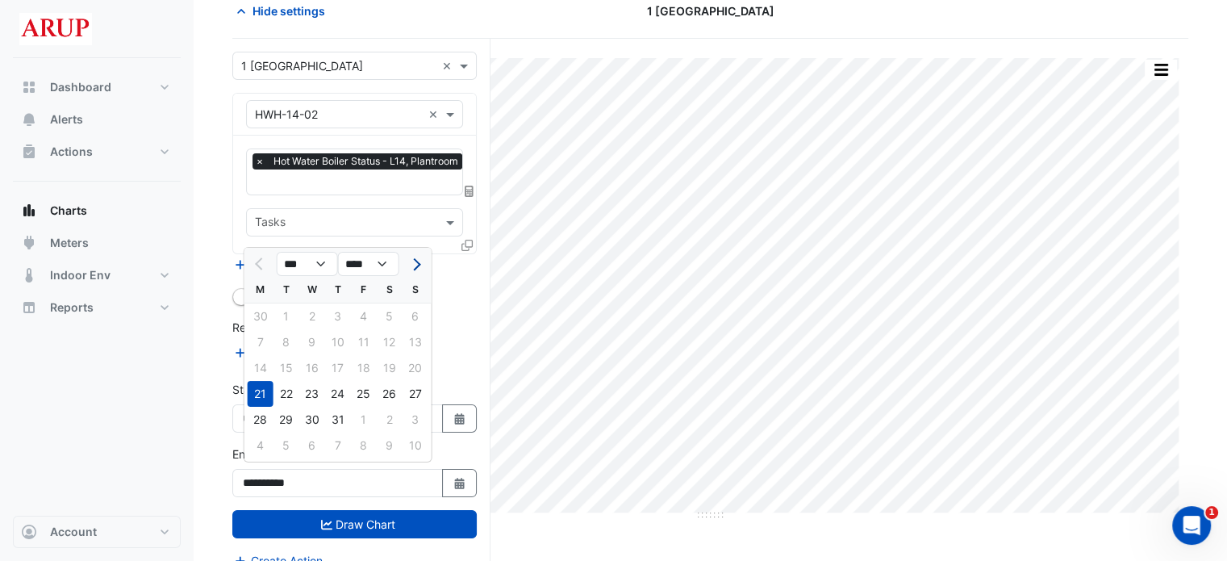
click at [420, 264] on span "Next month" at bounding box center [414, 264] width 12 height 12
select select "*"
click at [265, 366] on div "11" at bounding box center [261, 368] width 26 height 26
type input "**********"
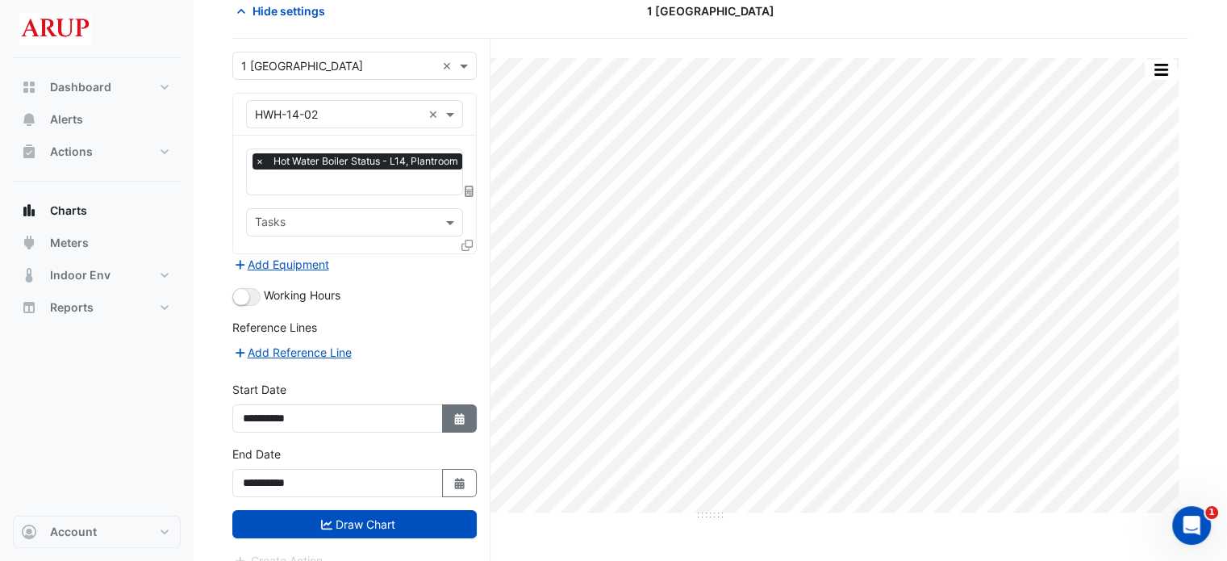
click at [460, 413] on icon "button" at bounding box center [459, 418] width 10 height 11
select select "*"
select select "****"
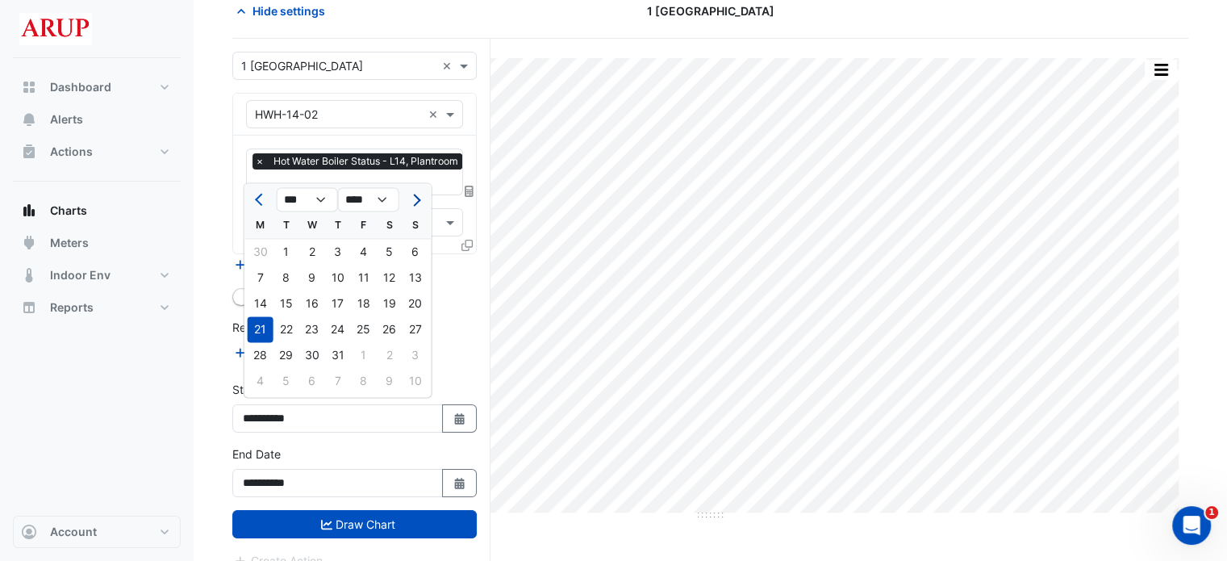
click at [419, 199] on span "Next month" at bounding box center [414, 200] width 12 height 12
select select "*"
click at [261, 297] on div "11" at bounding box center [261, 303] width 26 height 26
type input "**********"
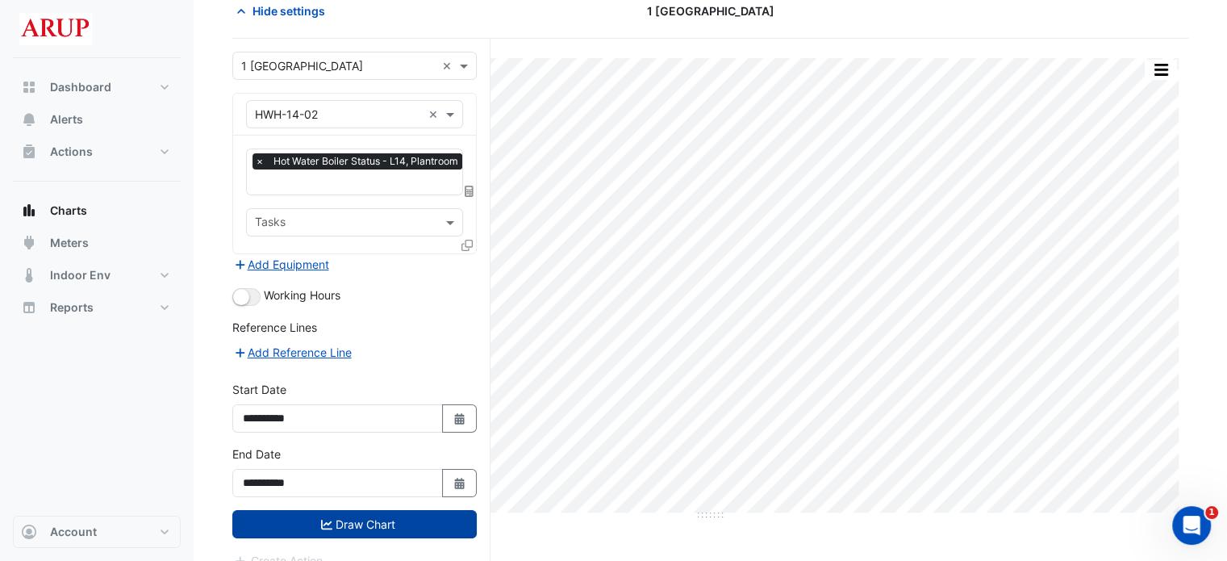
click at [373, 517] on button "Draw Chart" at bounding box center [354, 524] width 244 height 28
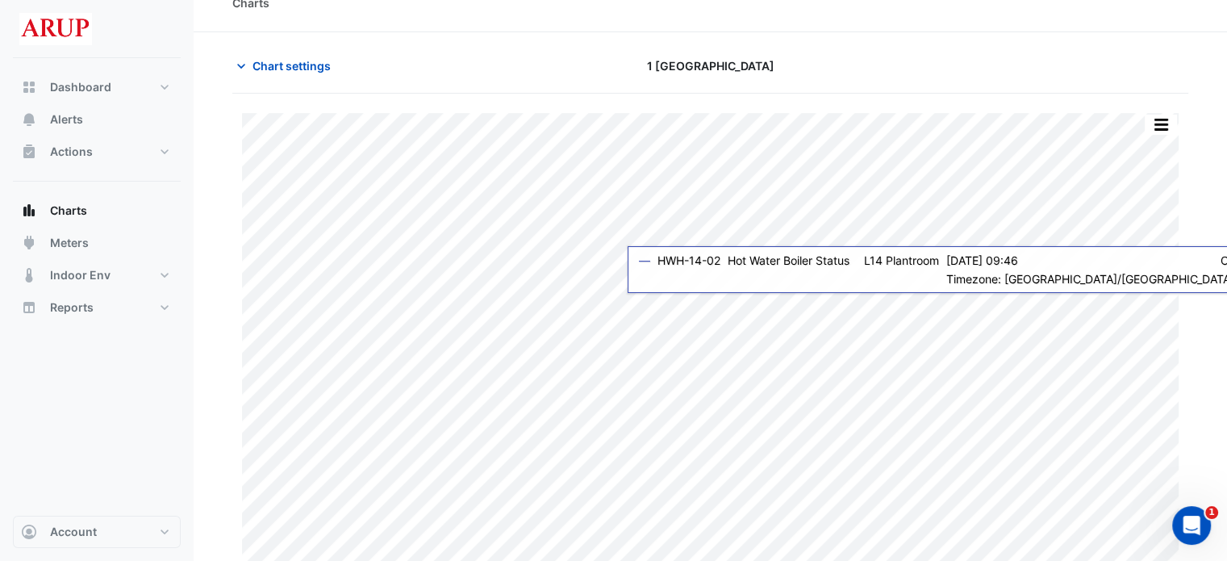
scroll to position [40, 0]
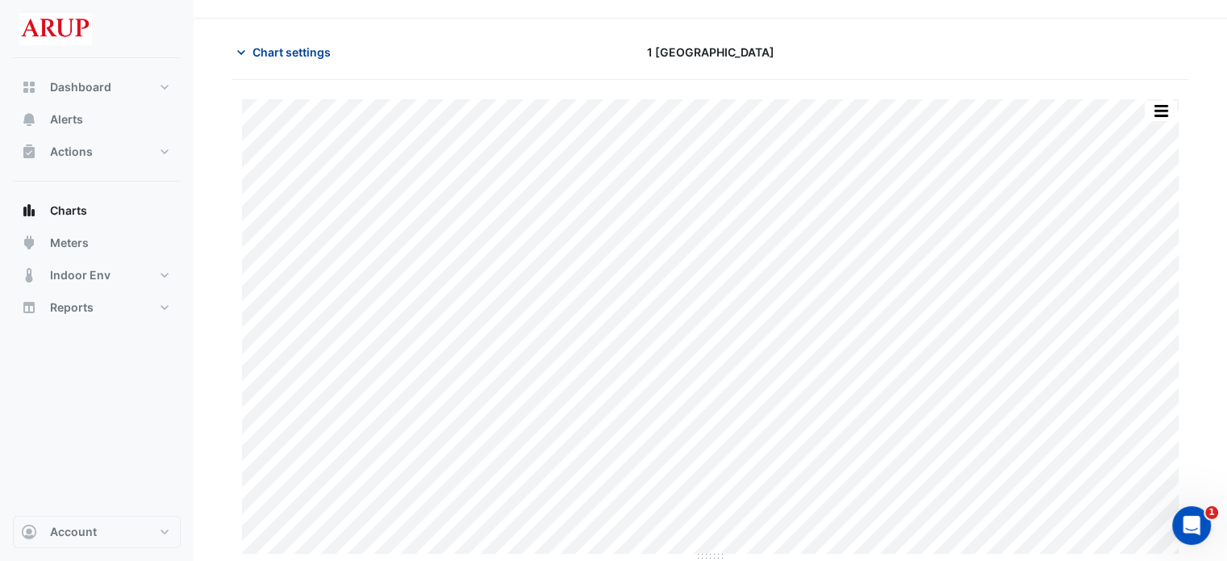
click at [242, 51] on icon "button" at bounding box center [241, 52] width 8 height 5
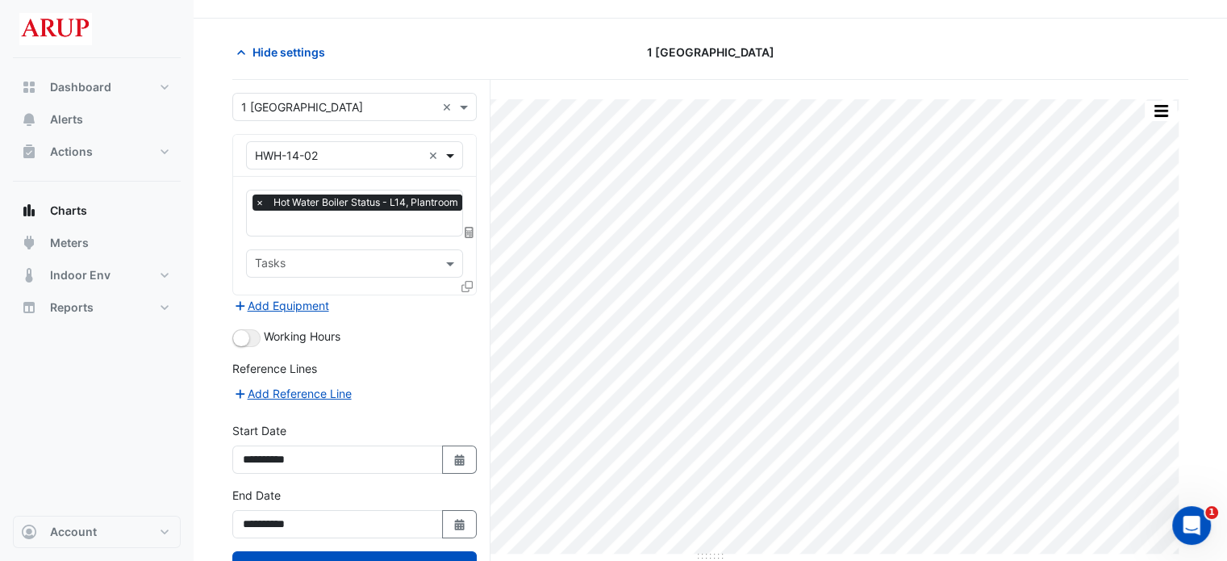
click at [448, 149] on span at bounding box center [452, 155] width 20 height 17
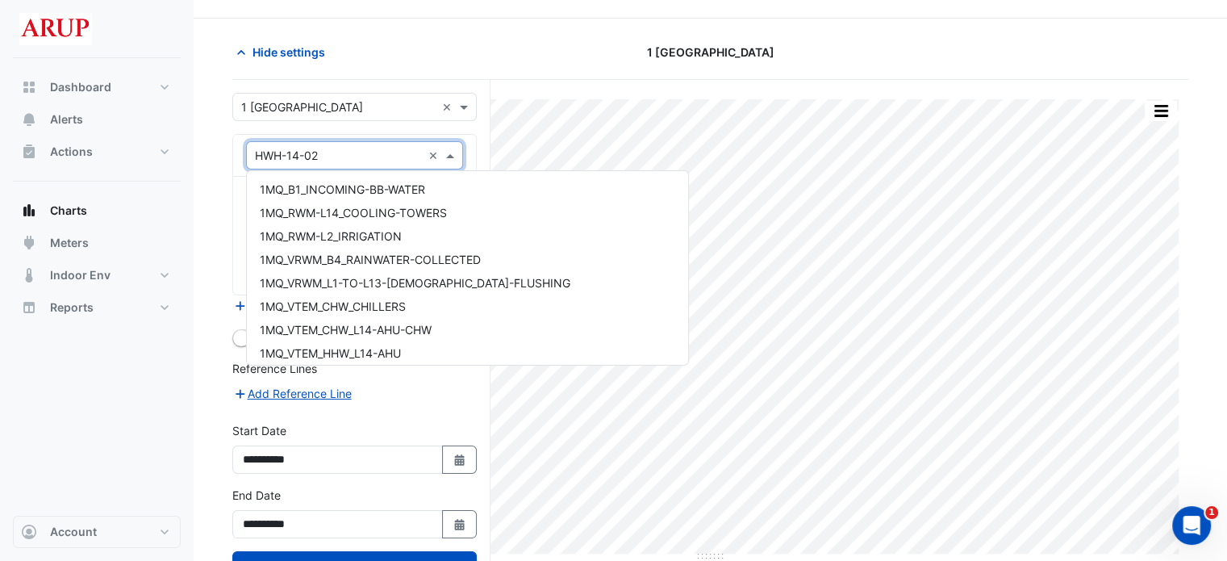
scroll to position [4287, 0]
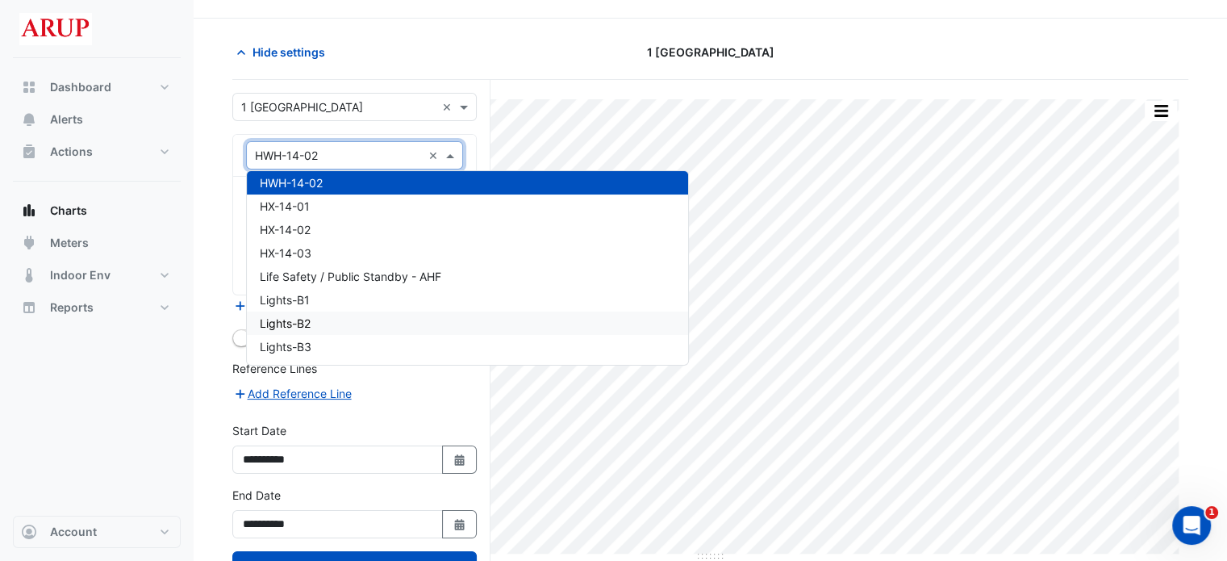
click at [426, 411] on form "**********" at bounding box center [354, 352] width 244 height 518
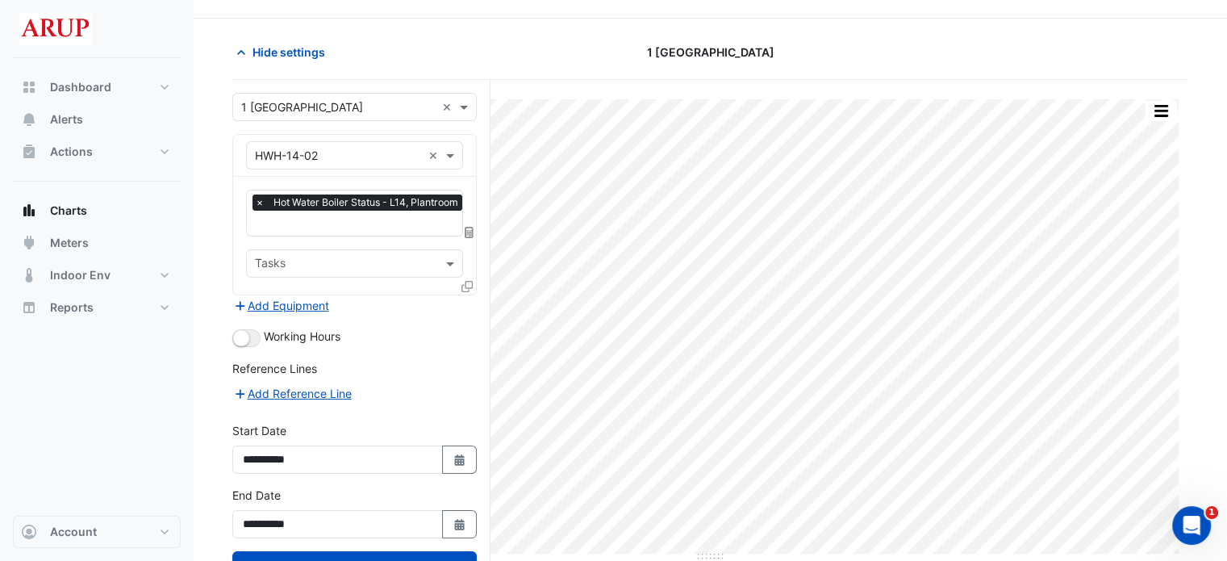
click at [258, 200] on span "×" at bounding box center [259, 202] width 15 height 16
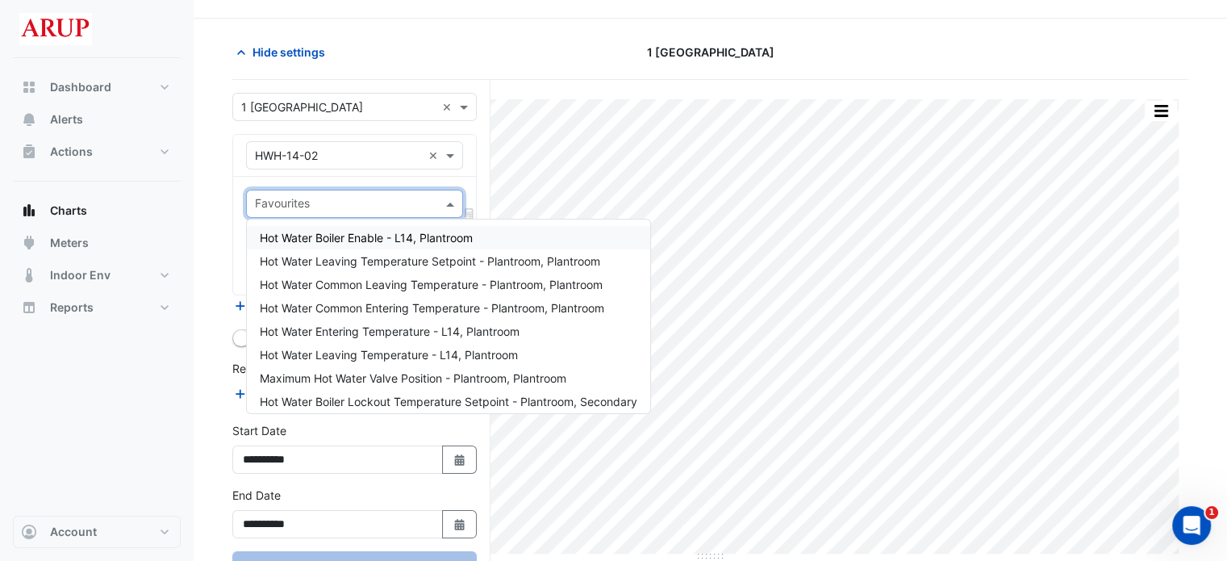
click at [453, 199] on span at bounding box center [452, 203] width 20 height 17
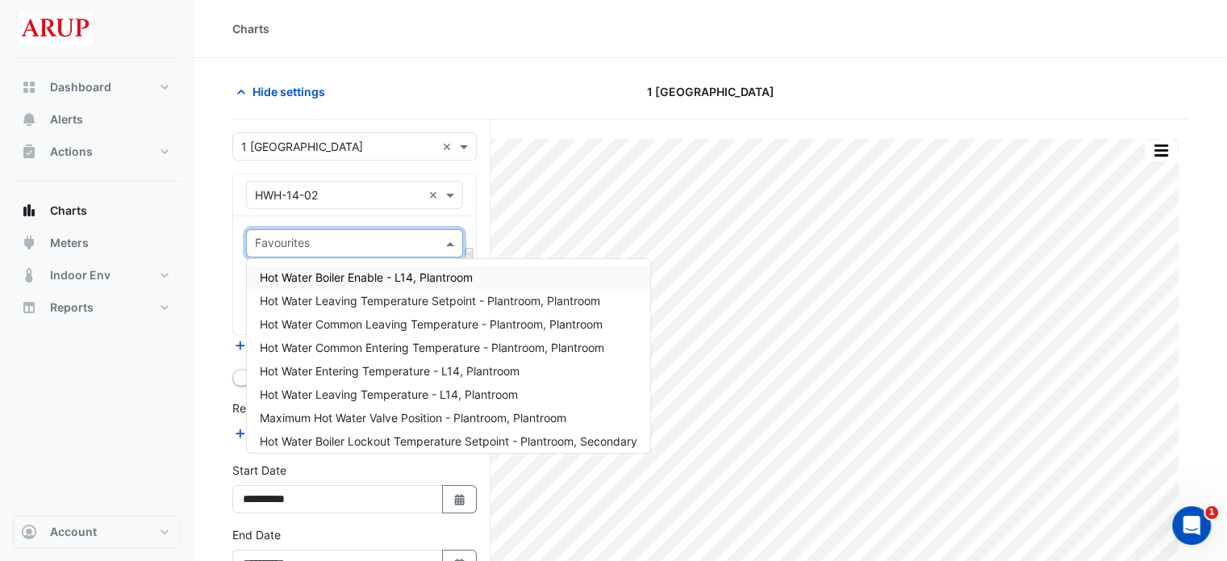
click at [447, 283] on span "Hot Water Boiler Enable - L14, Plantroom" at bounding box center [366, 277] width 213 height 14
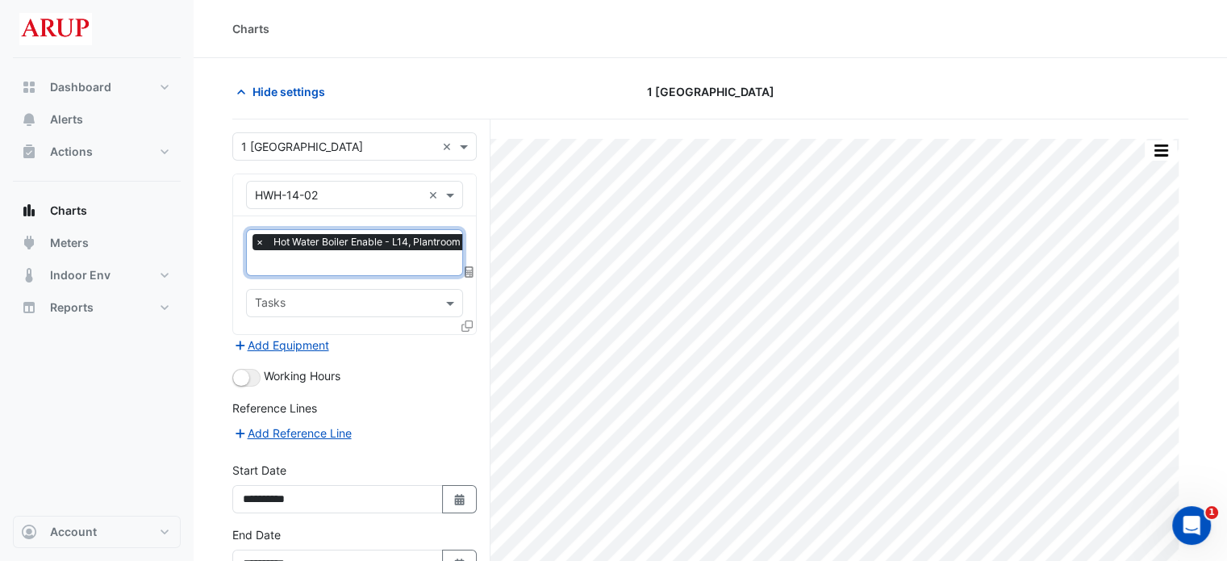
scroll to position [81, 0]
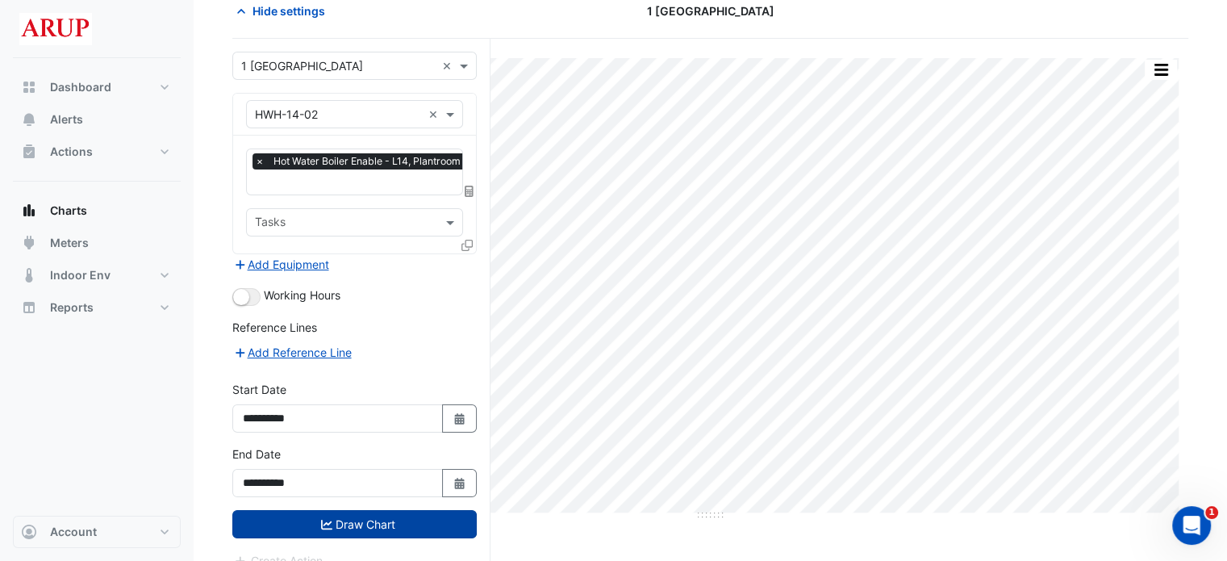
click at [360, 520] on button "Draw Chart" at bounding box center [354, 524] width 244 height 28
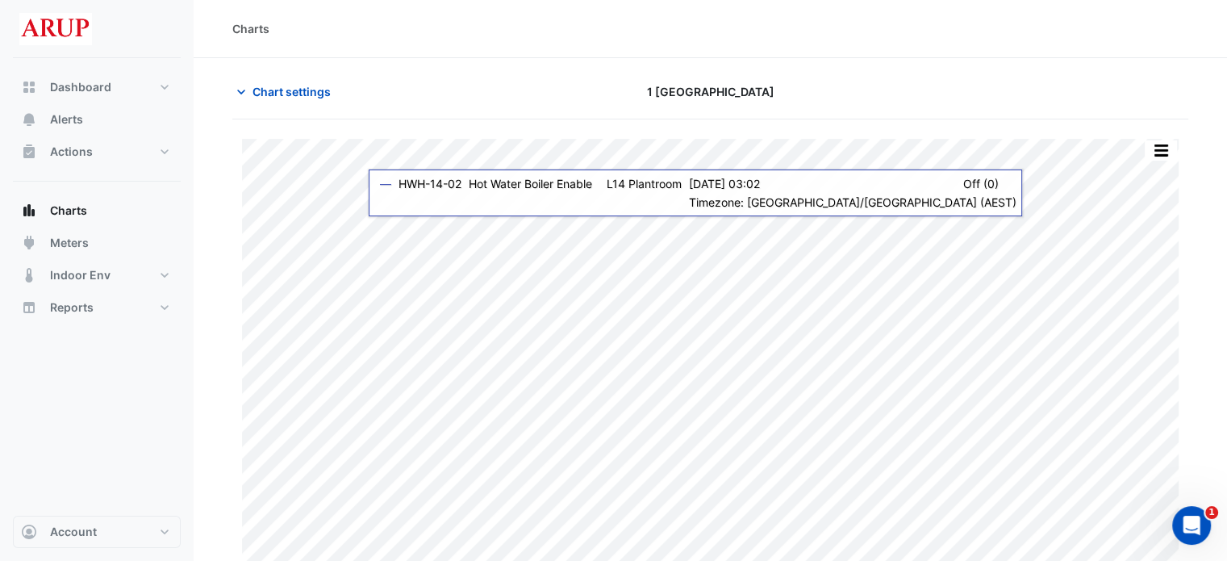
scroll to position [40, 0]
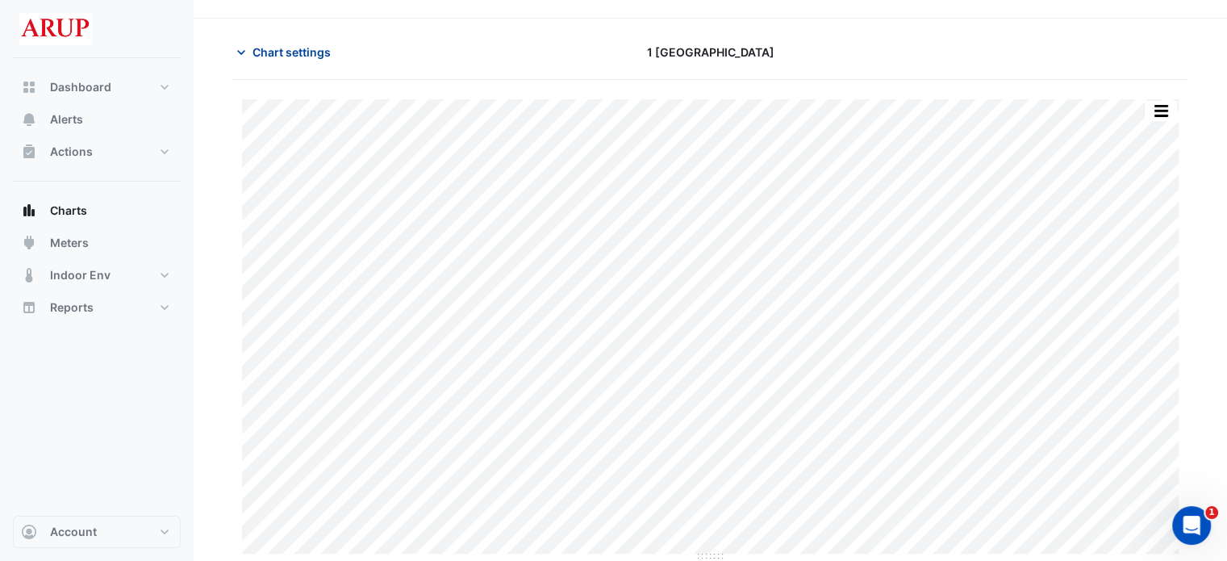
click at [246, 48] on icon "button" at bounding box center [241, 52] width 16 height 16
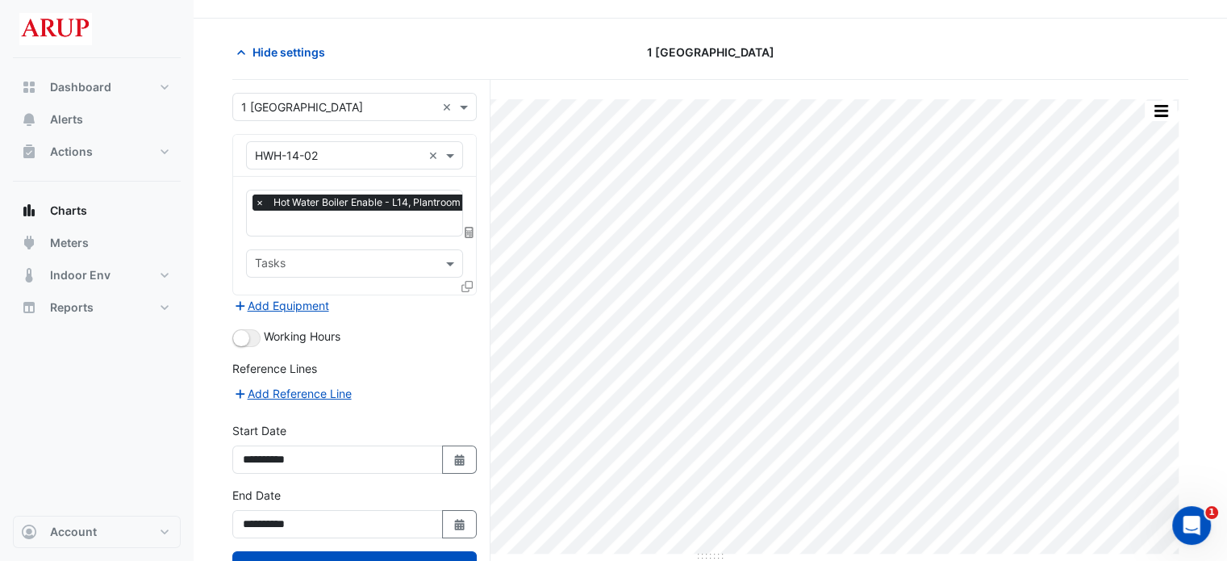
click at [257, 198] on span "×" at bounding box center [259, 202] width 15 height 16
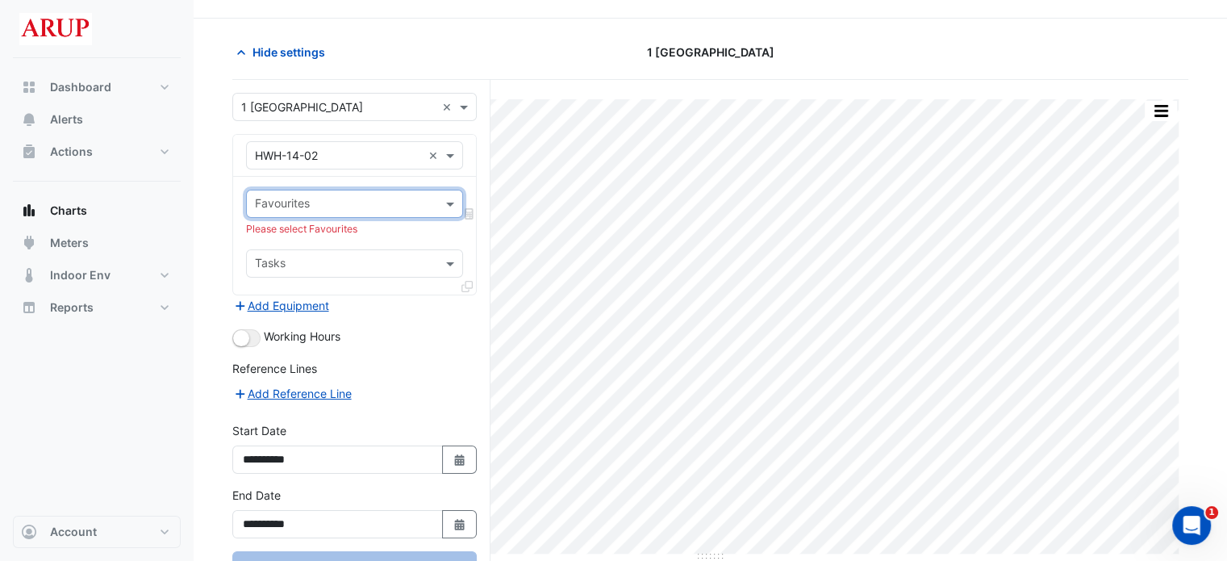
scroll to position [0, 0]
click at [450, 197] on span at bounding box center [452, 203] width 20 height 17
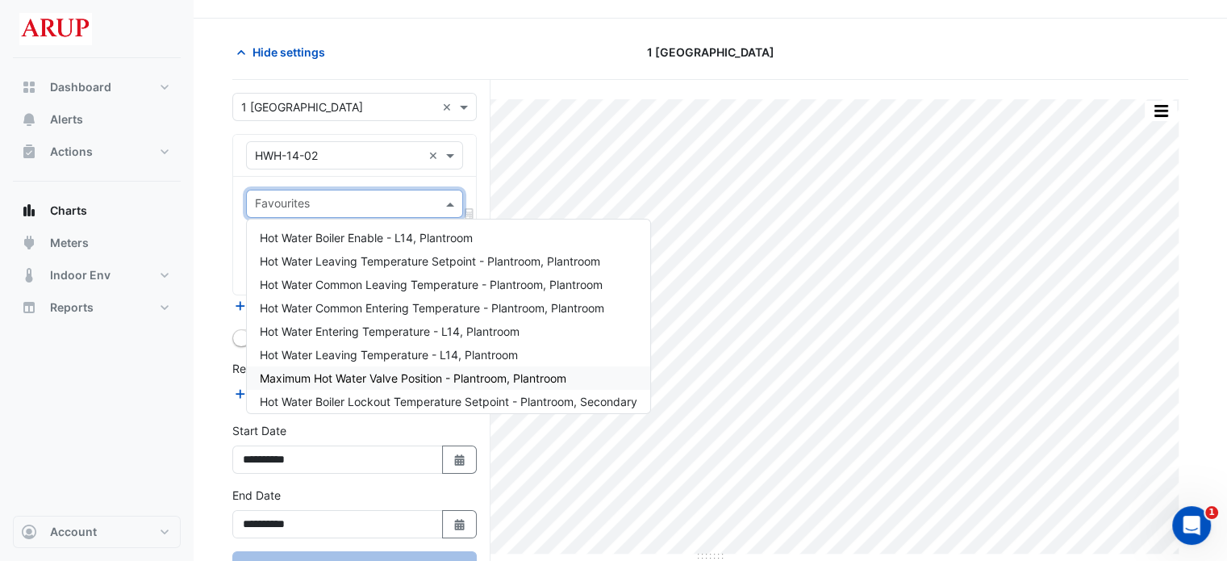
click at [432, 382] on span "Maximum Hot Water Valve Position - Plantroom, Plantroom" at bounding box center [413, 378] width 307 height 14
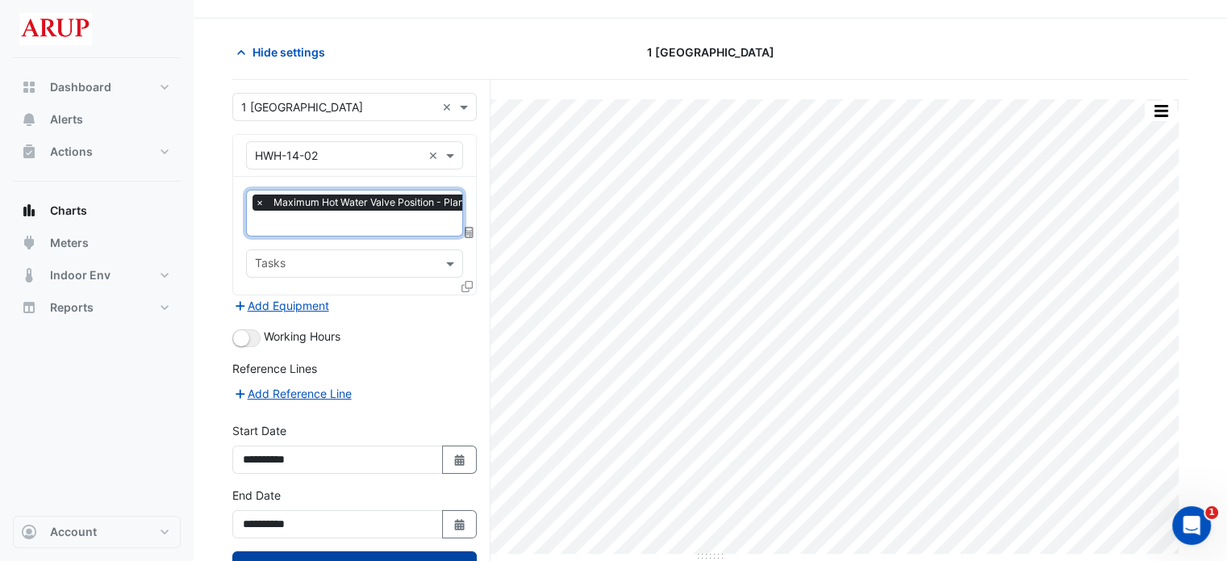
click at [378, 557] on button "Draw Chart" at bounding box center [354, 565] width 244 height 28
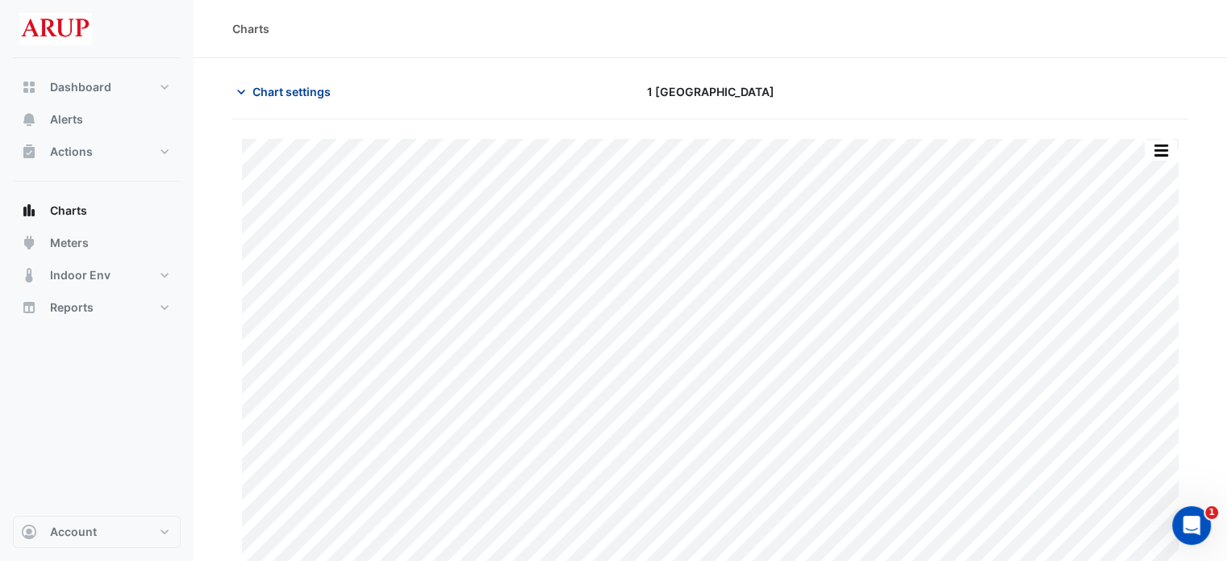
click at [242, 88] on icon "button" at bounding box center [241, 92] width 16 height 16
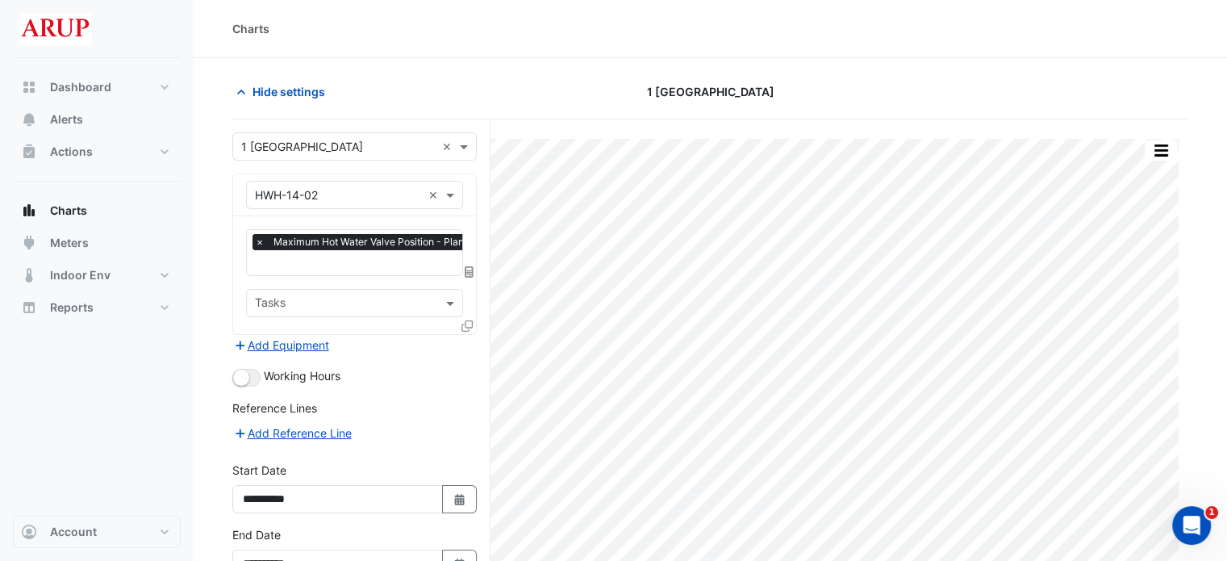
click at [259, 244] on span "×" at bounding box center [259, 242] width 15 height 16
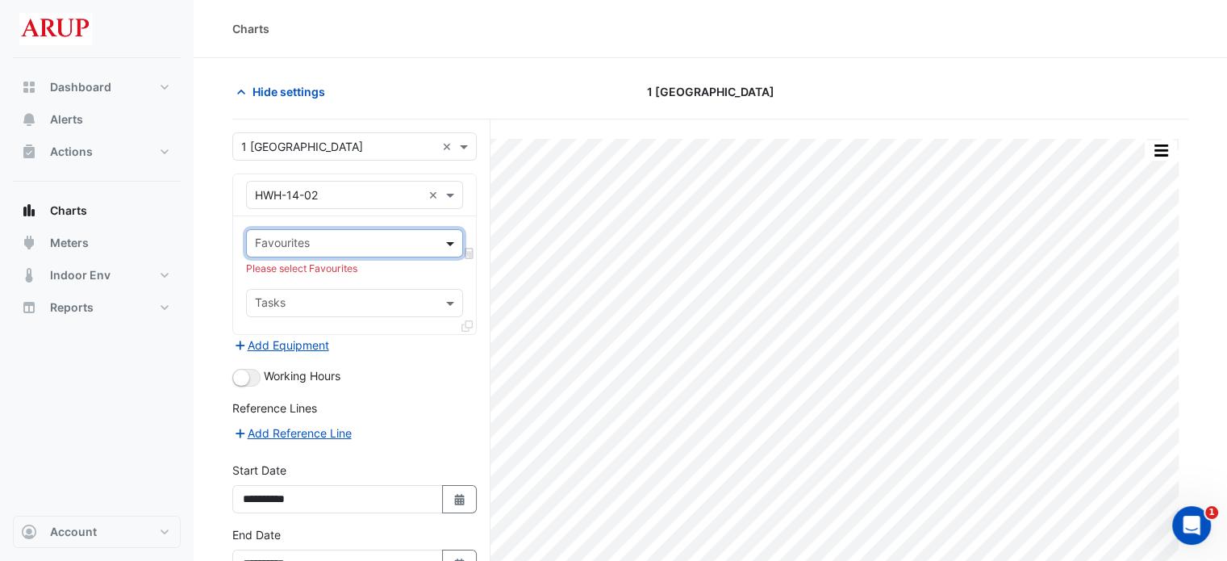
click at [446, 244] on span at bounding box center [452, 243] width 20 height 17
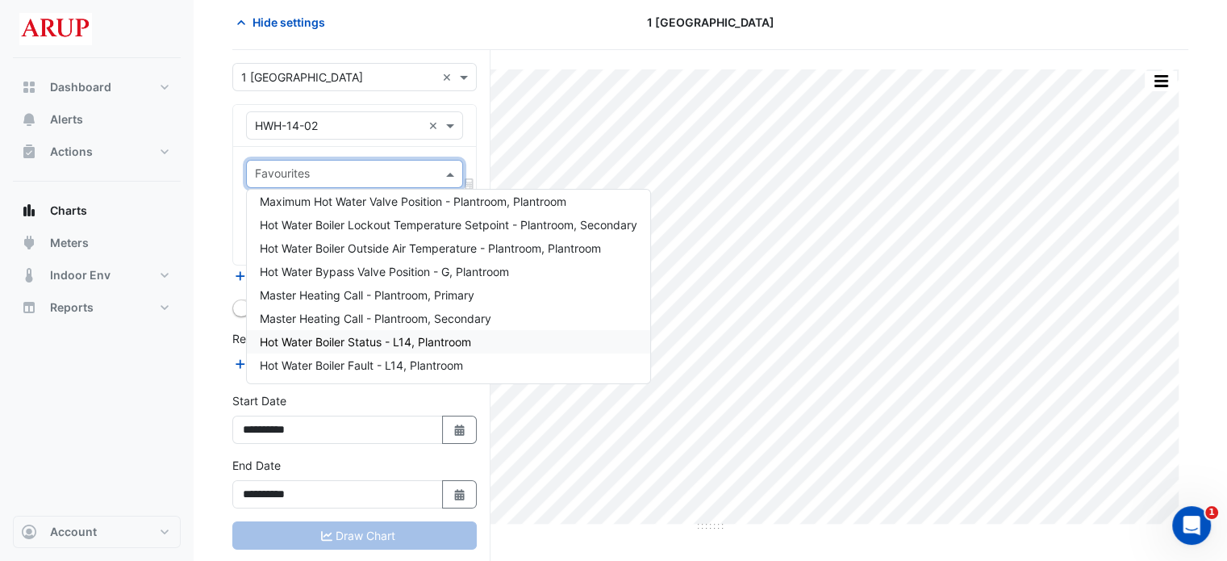
scroll to position [81, 0]
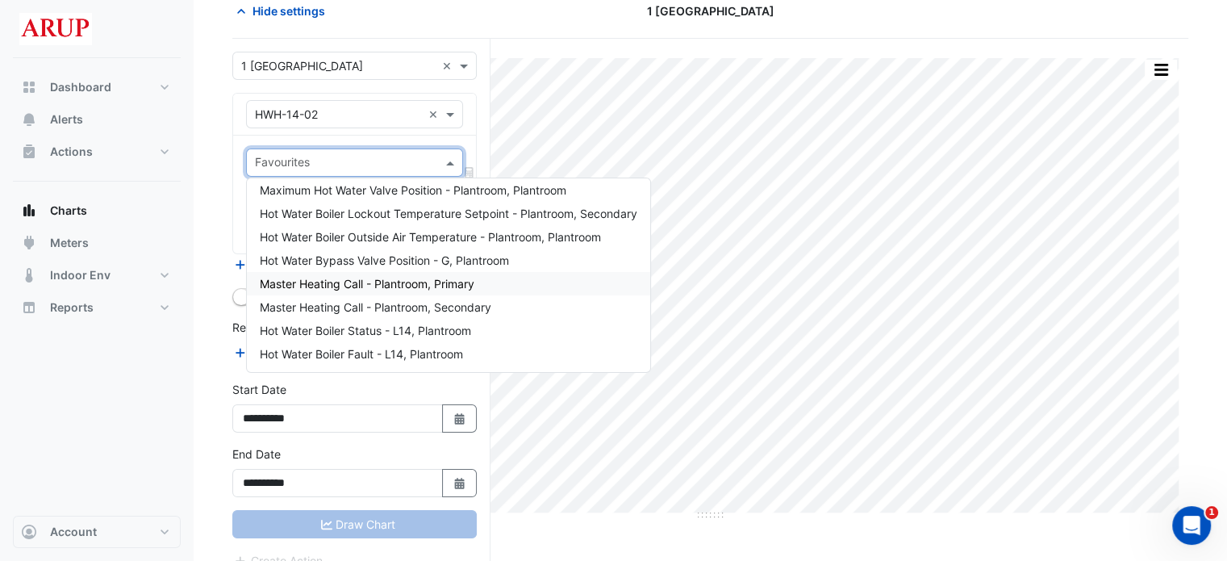
click at [397, 288] on span "Master Heating Call - Plantroom, Primary" at bounding box center [367, 284] width 215 height 14
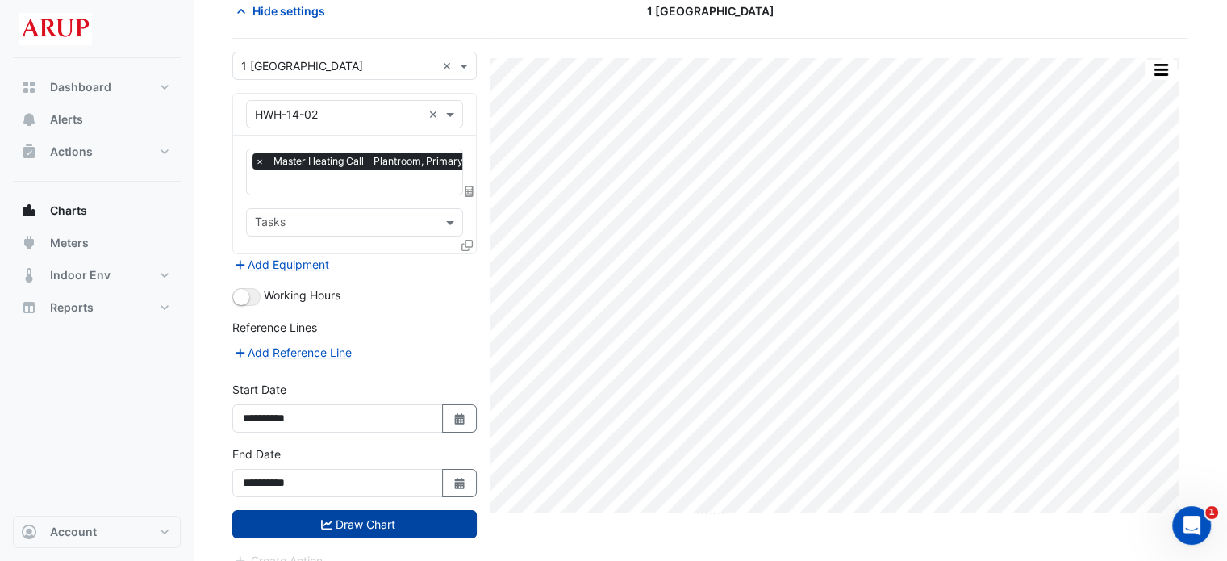
click at [358, 511] on button "Draw Chart" at bounding box center [354, 524] width 244 height 28
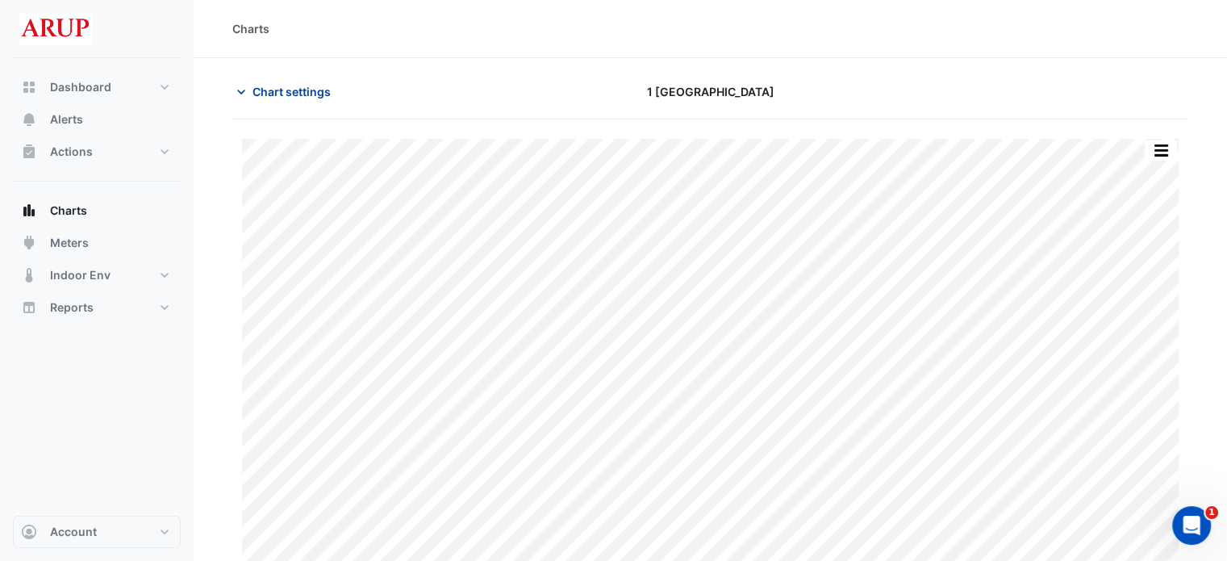
click at [235, 90] on icon "button" at bounding box center [241, 92] width 16 height 16
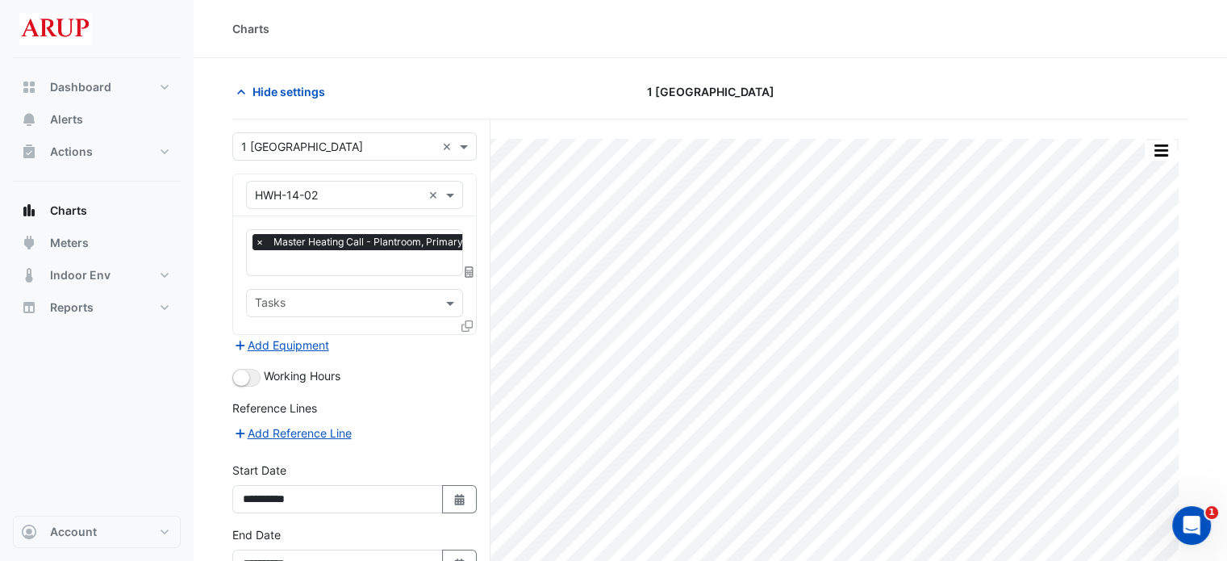
click at [257, 240] on span "×" at bounding box center [259, 242] width 15 height 16
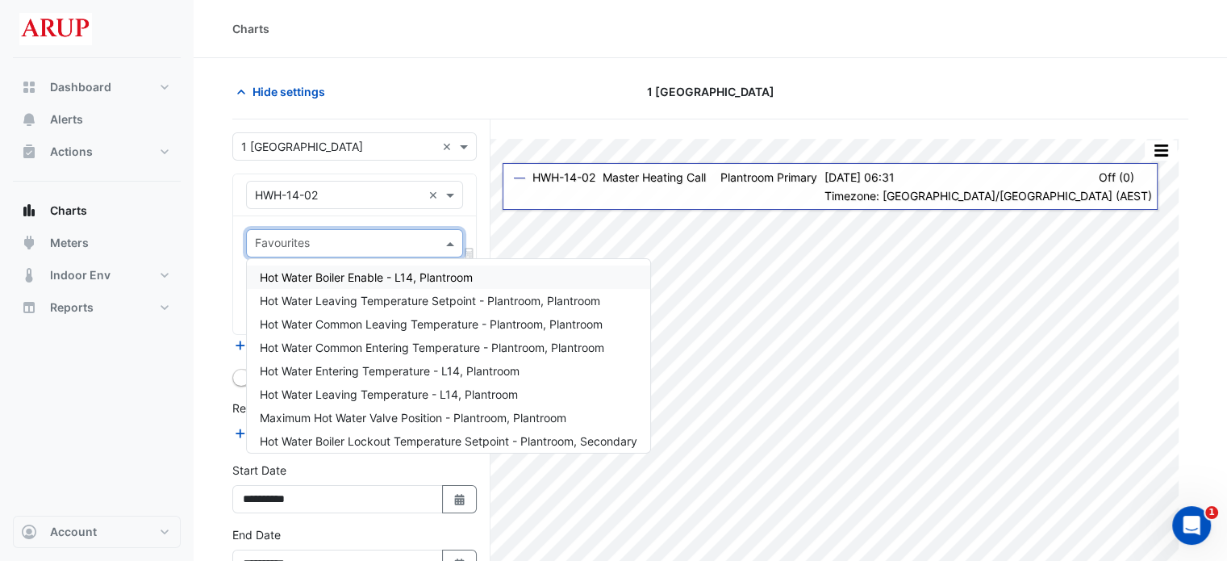
click at [449, 243] on span at bounding box center [452, 243] width 20 height 17
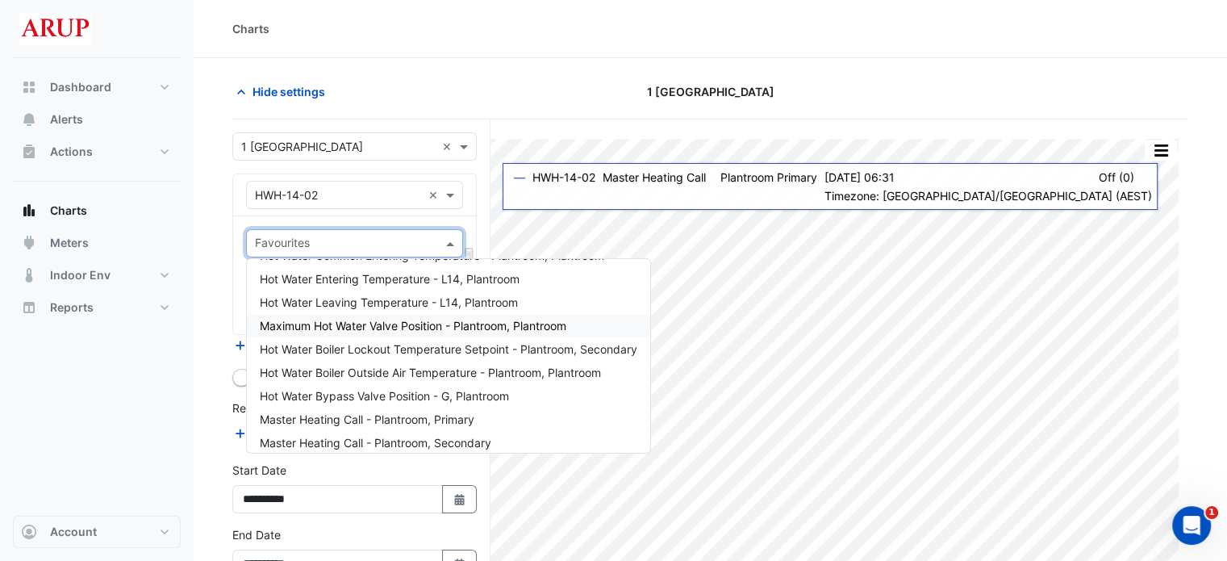
scroll to position [147, 0]
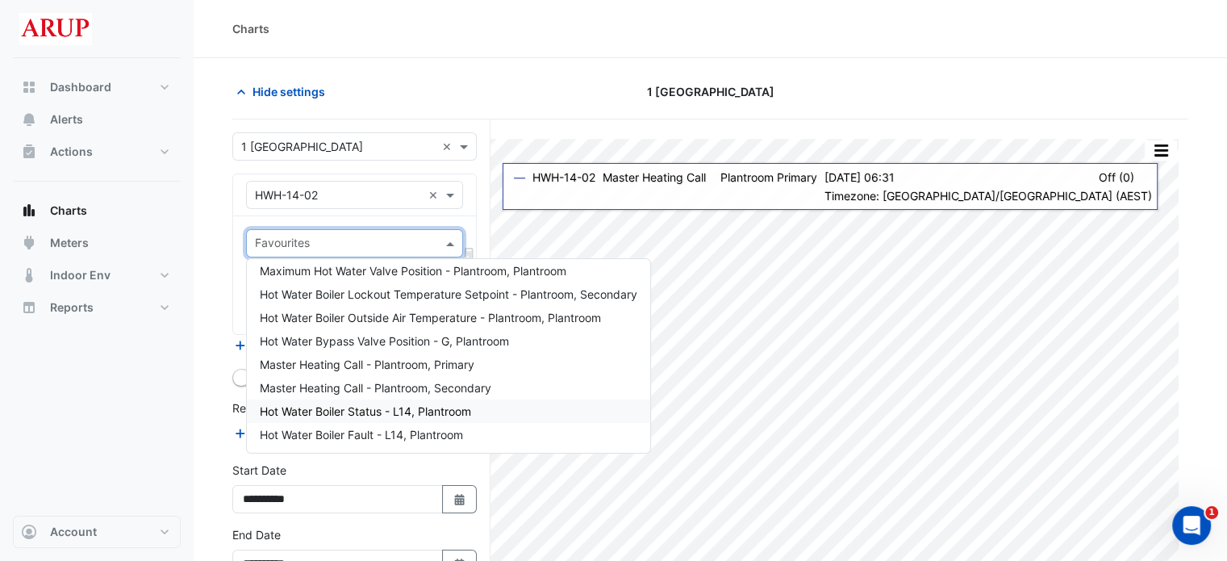
click at [430, 412] on span "Hot Water Boiler Status - L14, Plantroom" at bounding box center [365, 411] width 211 height 14
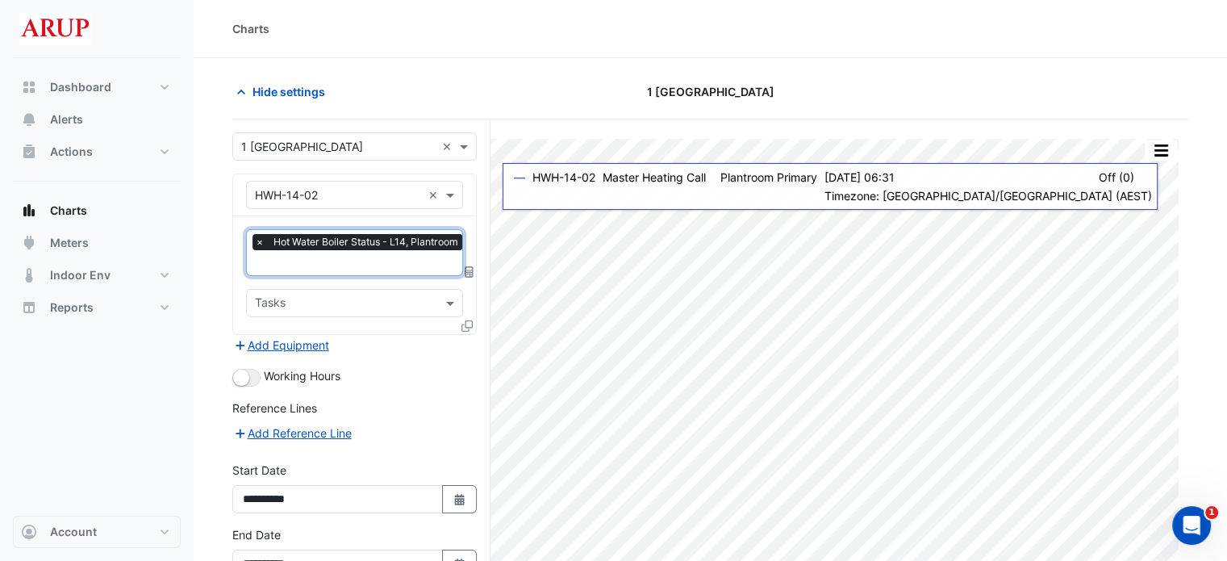
scroll to position [81, 0]
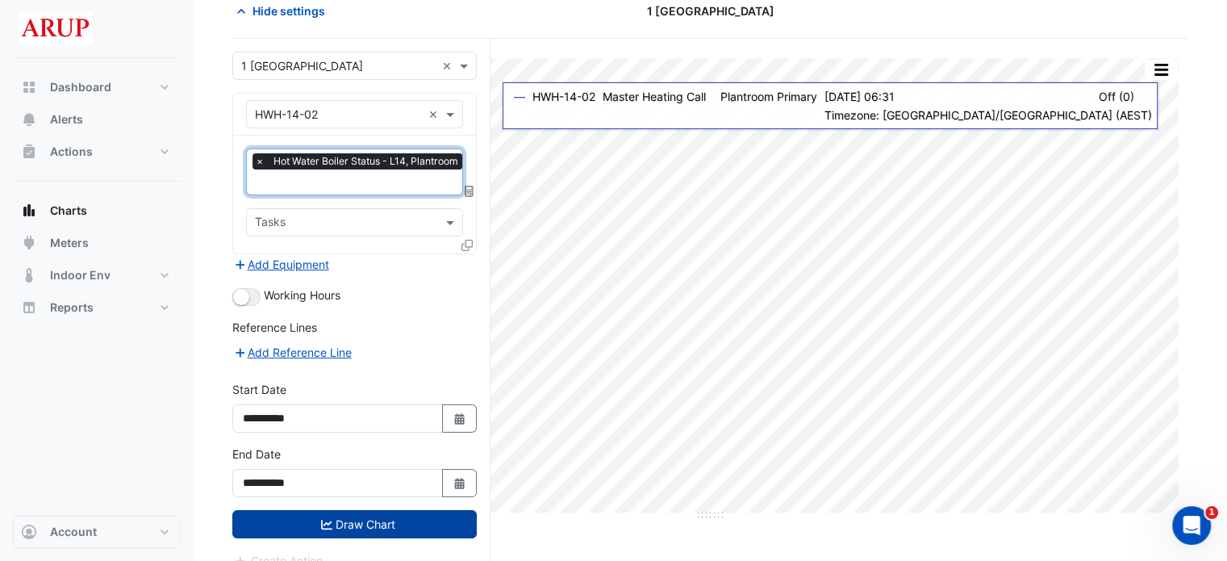
click at [368, 512] on button "Draw Chart" at bounding box center [354, 524] width 244 height 28
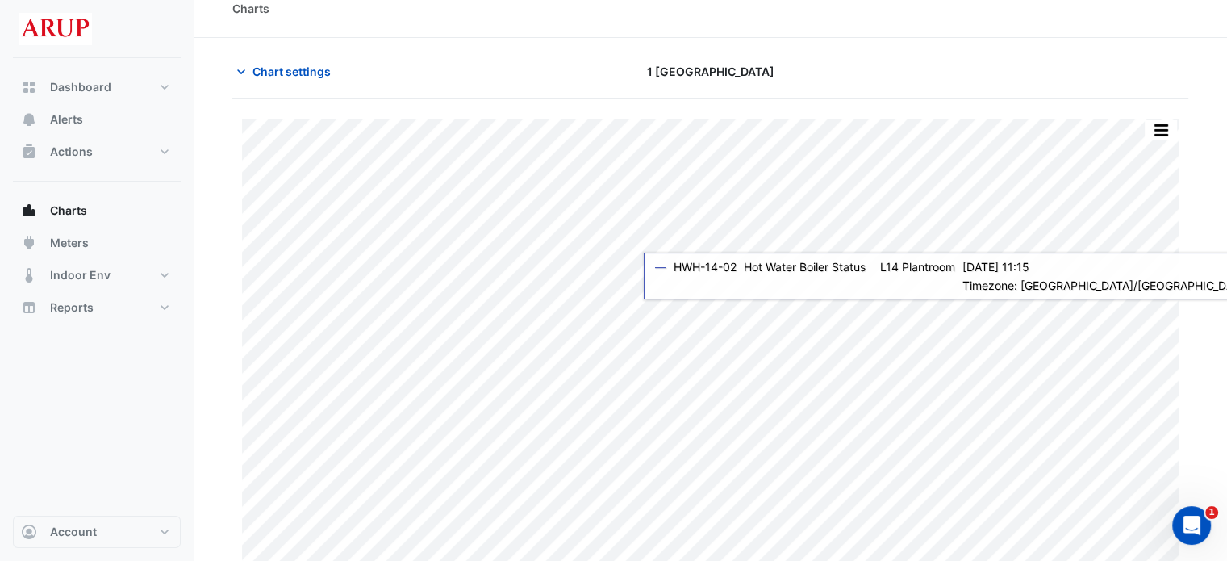
scroll to position [40, 0]
